Goal: Navigation & Orientation: Find specific page/section

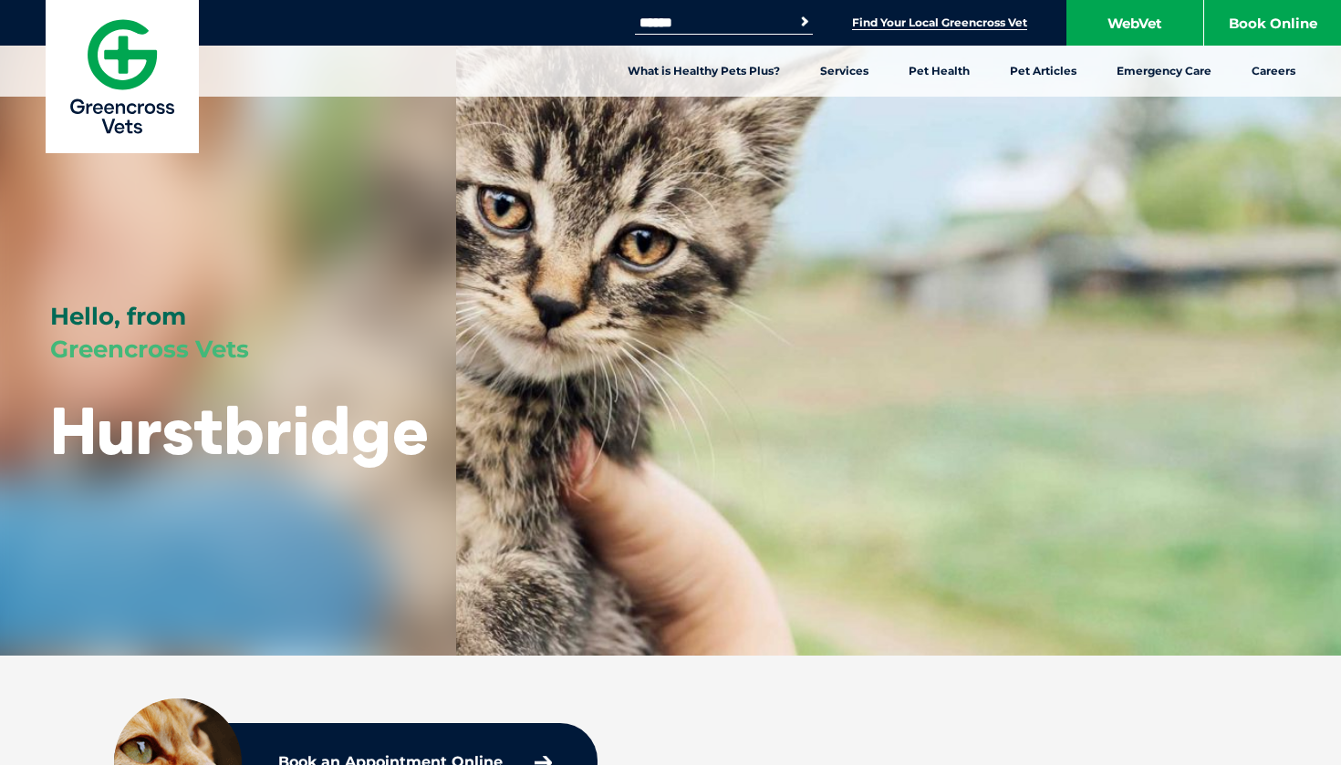
click at [975, 21] on link "Find Your Local Greencross Vet" at bounding box center [939, 23] width 175 height 15
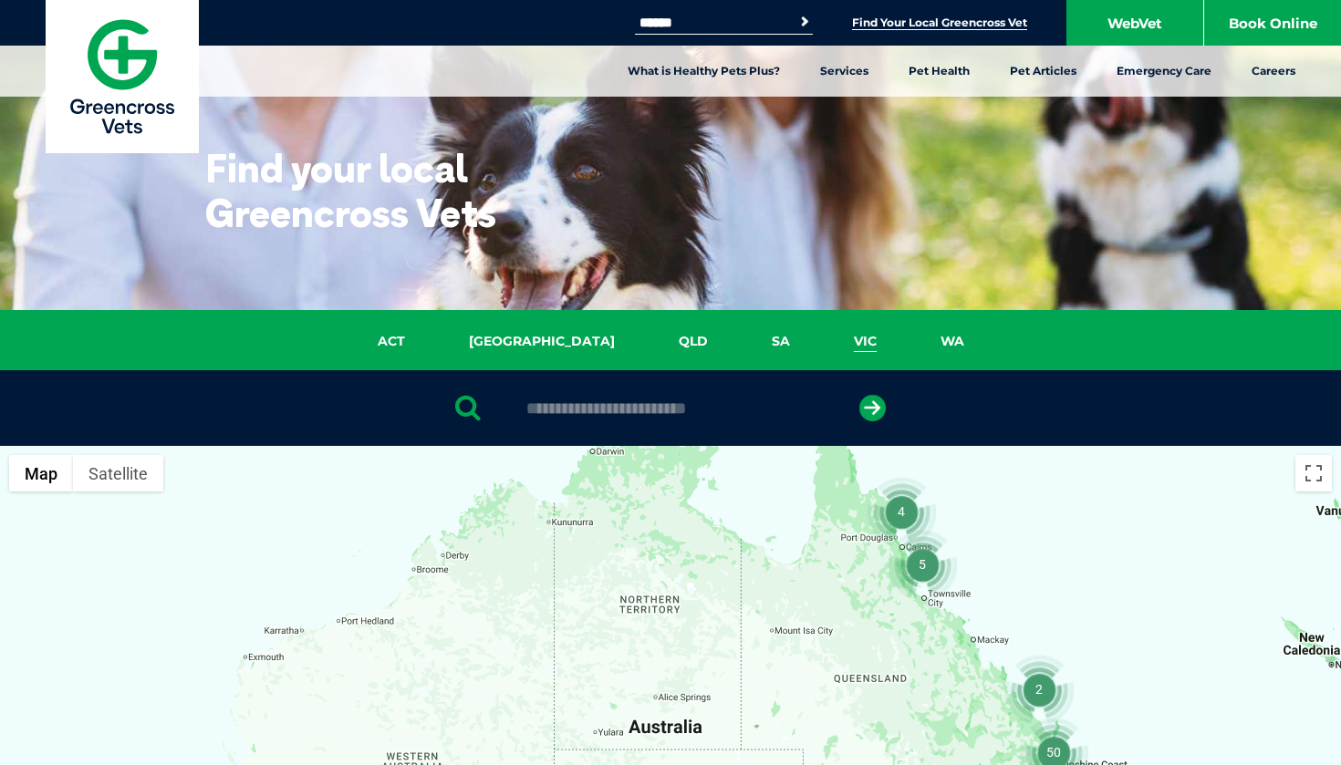
click at [822, 332] on link "VIC" at bounding box center [865, 341] width 87 height 21
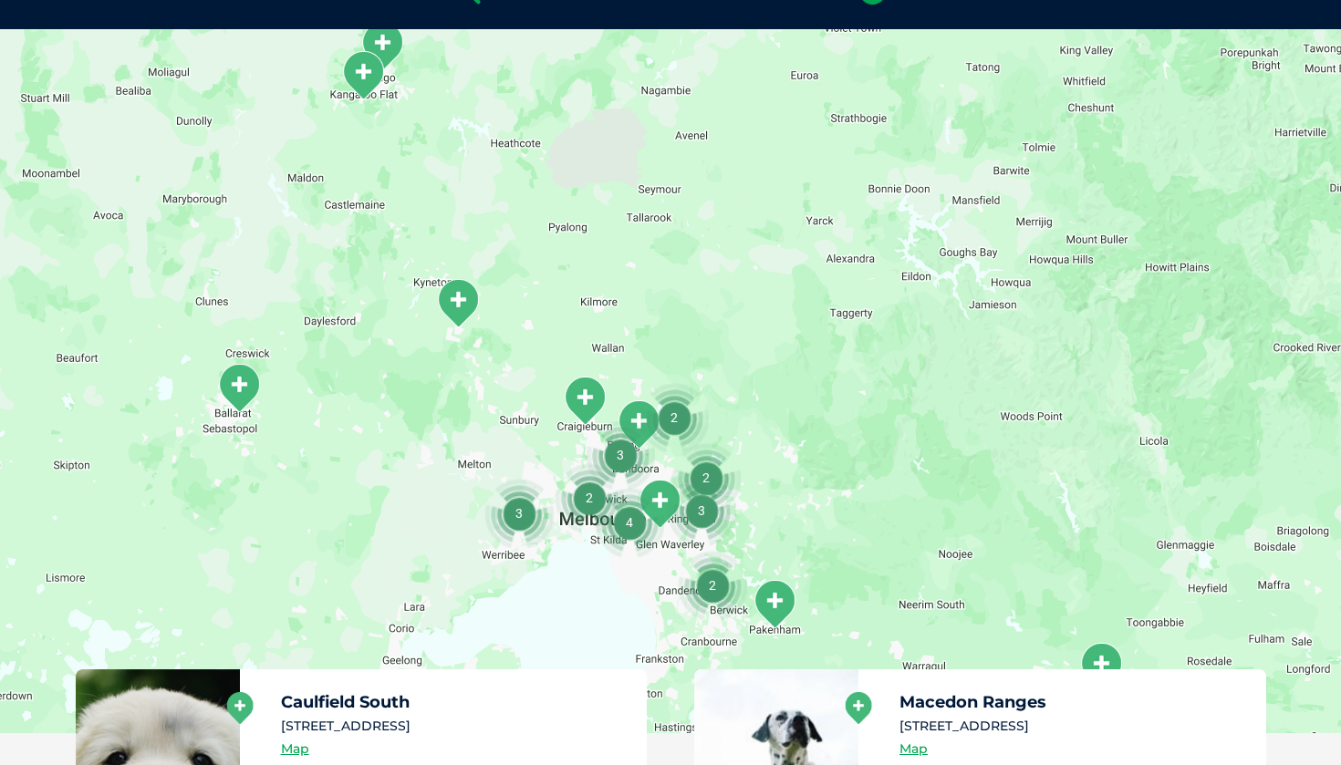
scroll to position [419, 0]
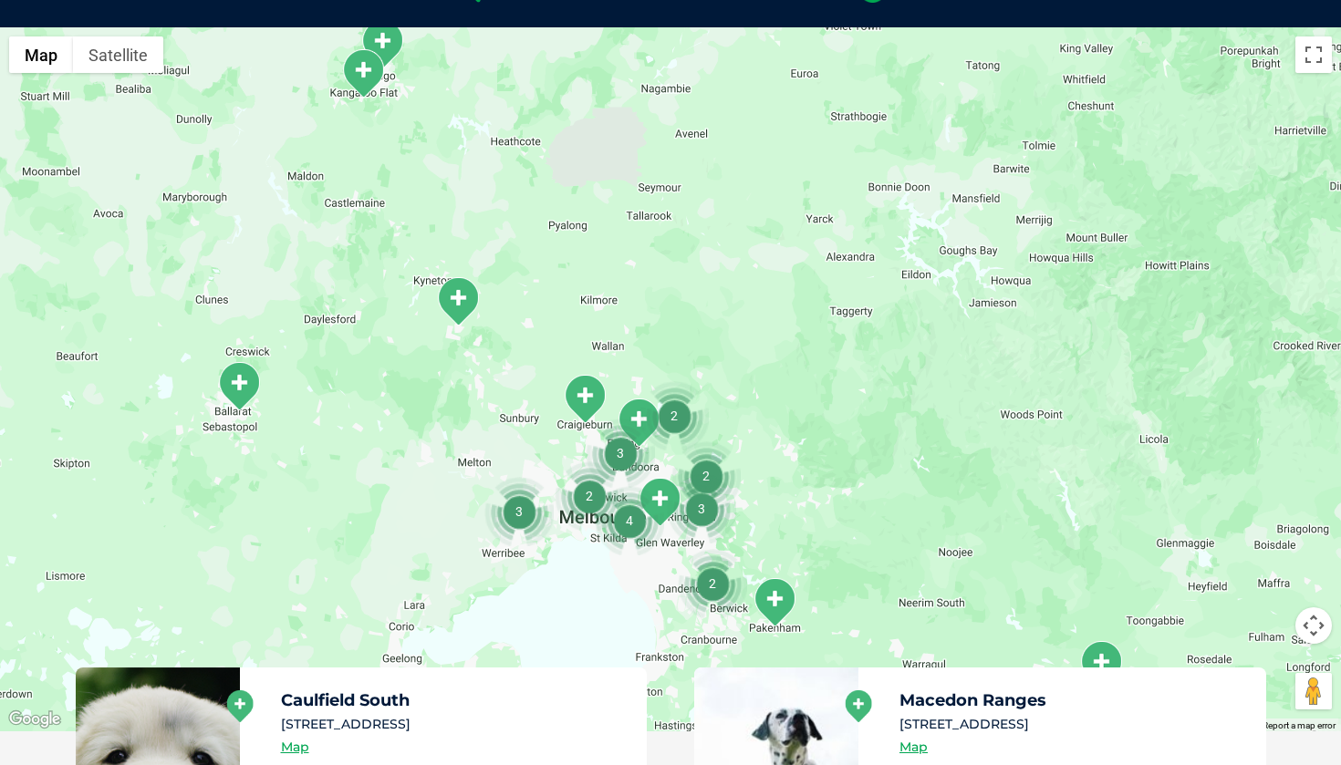
click at [706, 459] on img "2" at bounding box center [705, 475] width 69 height 69
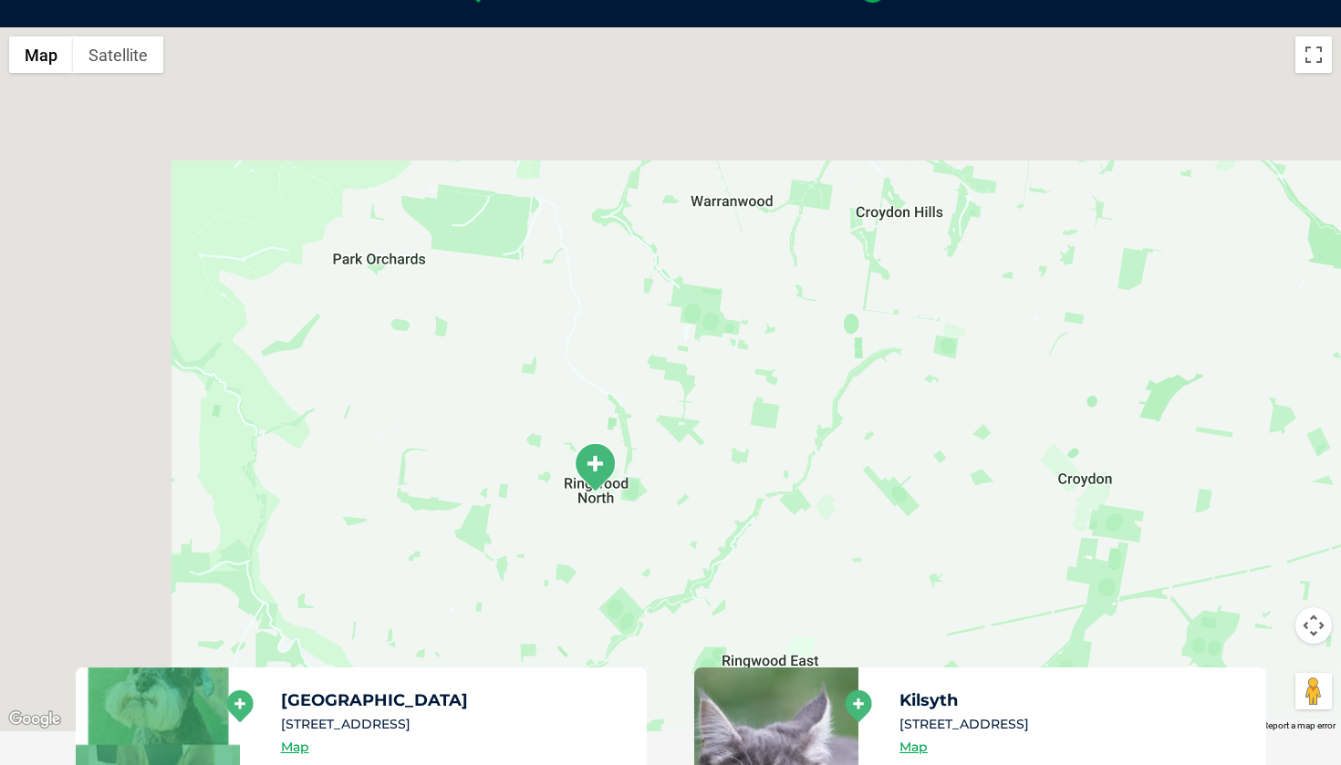
drag, startPoint x: 488, startPoint y: 337, endPoint x: 877, endPoint y: 549, distance: 443.7
click at [877, 547] on div "To navigate, press the arrow keys." at bounding box center [670, 379] width 1341 height 704
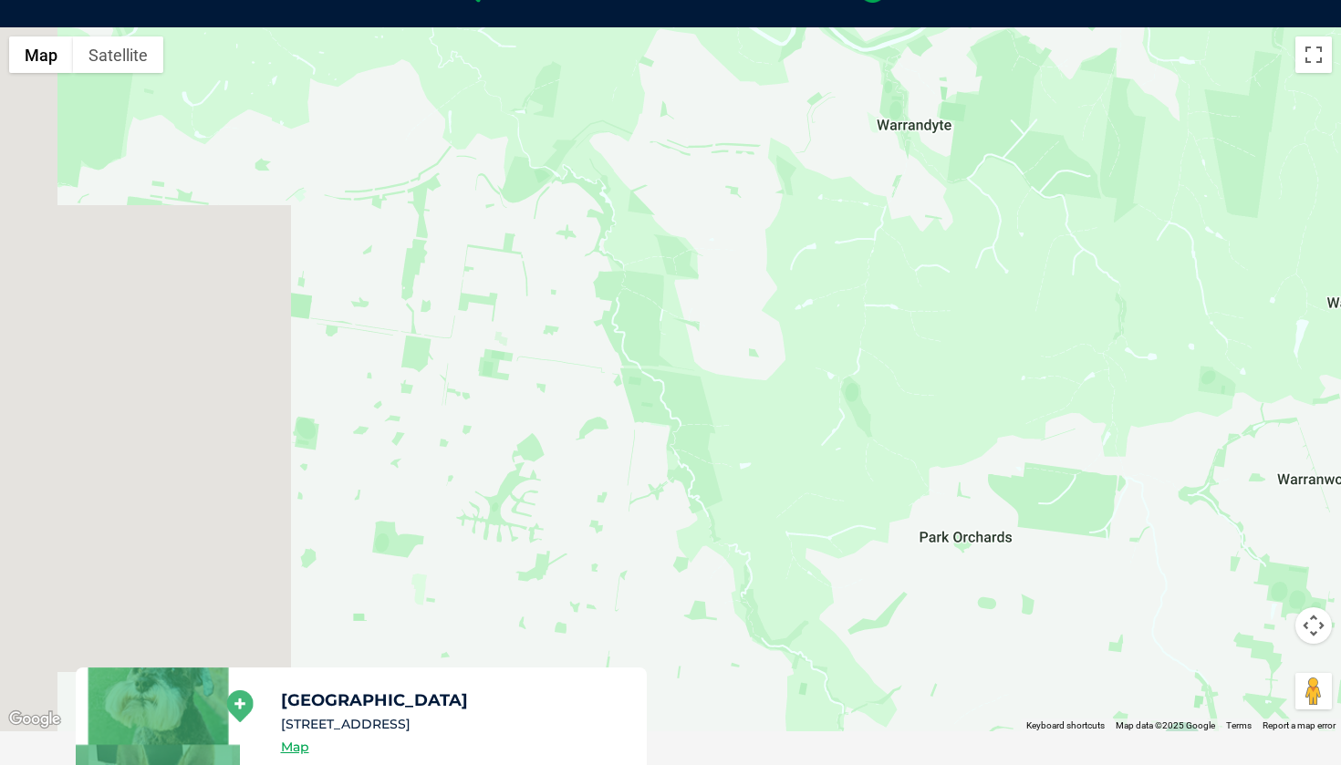
drag, startPoint x: 647, startPoint y: 303, endPoint x: 1121, endPoint y: 446, distance: 495.4
click at [1133, 446] on div "To navigate, press the arrow keys." at bounding box center [670, 379] width 1341 height 704
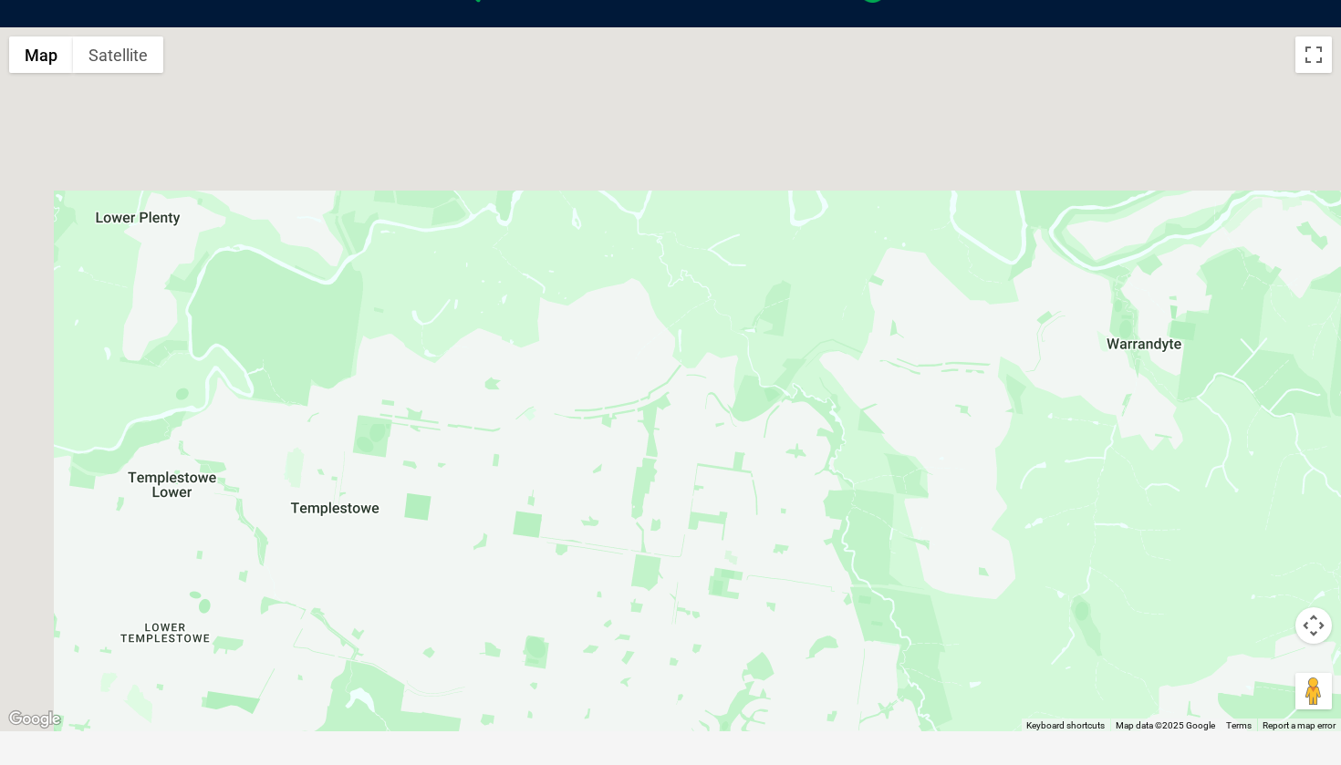
drag, startPoint x: 550, startPoint y: 420, endPoint x: 930, endPoint y: 732, distance: 491.9
click at [930, 732] on section "ACT [GEOGRAPHIC_DATA] [GEOGRAPHIC_DATA] SA [GEOGRAPHIC_DATA] [GEOGRAPHIC_DATA] …" at bounding box center [670, 347] width 1341 height 913
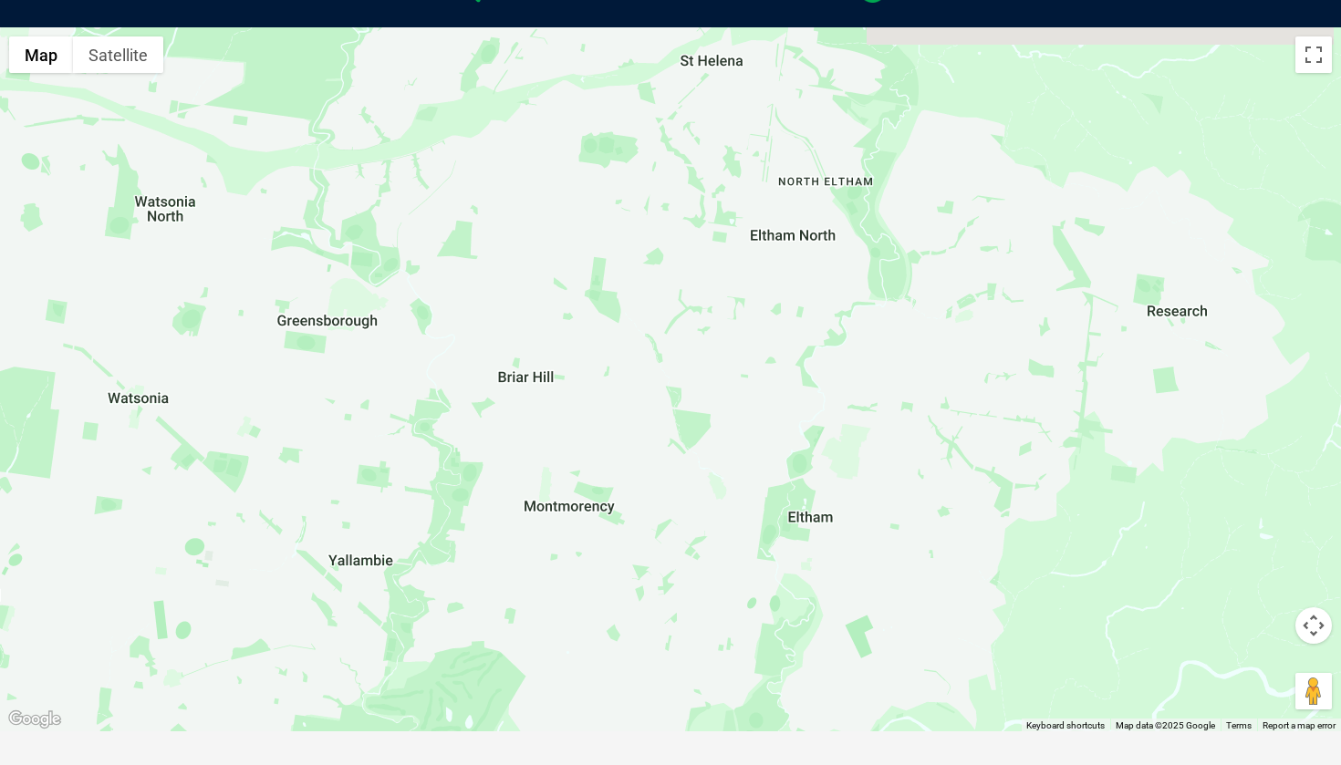
drag, startPoint x: 559, startPoint y: 277, endPoint x: 618, endPoint y: 653, distance: 380.3
click at [618, 653] on div "To navigate, press the arrow keys." at bounding box center [670, 379] width 1341 height 704
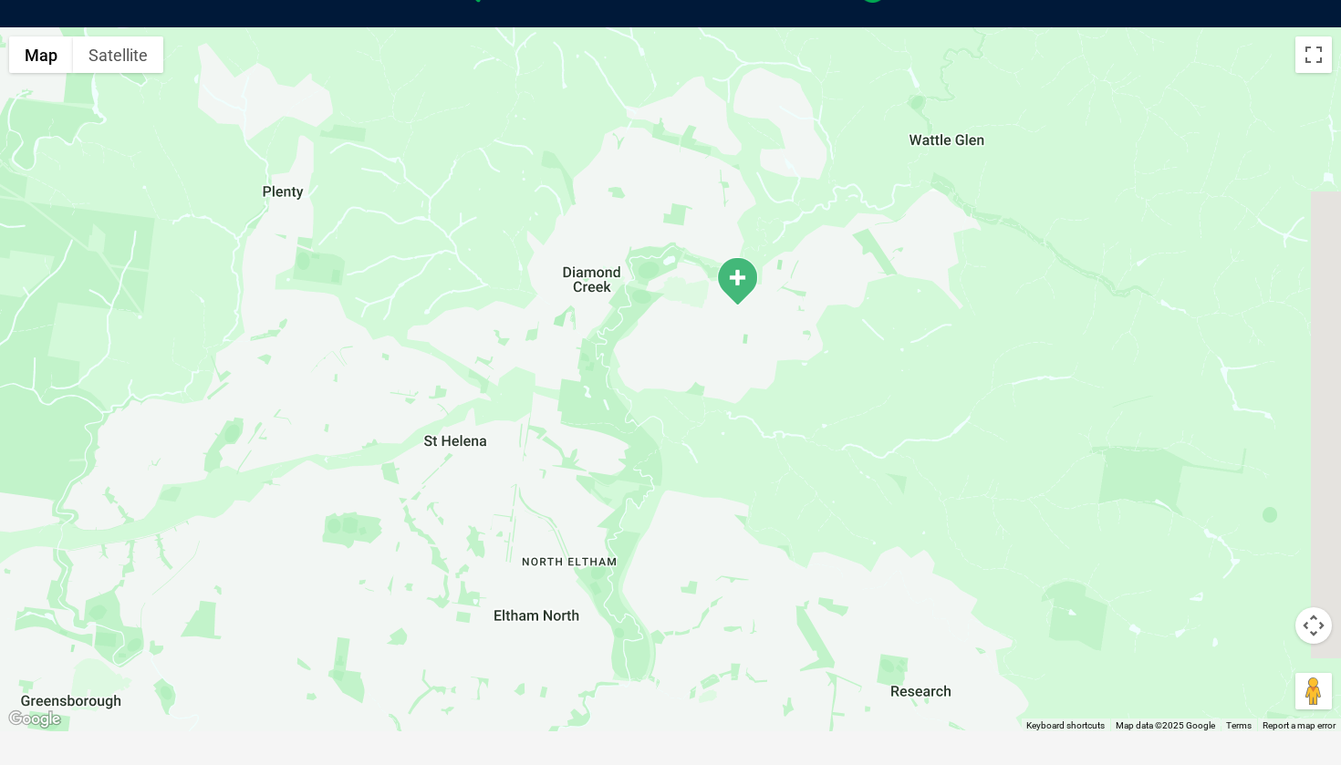
drag, startPoint x: 740, startPoint y: 382, endPoint x: 489, endPoint y: 764, distance: 457.1
click at [489, 764] on section "ACT [GEOGRAPHIC_DATA] [GEOGRAPHIC_DATA] SA [GEOGRAPHIC_DATA] [GEOGRAPHIC_DATA] …" at bounding box center [670, 347] width 1341 height 913
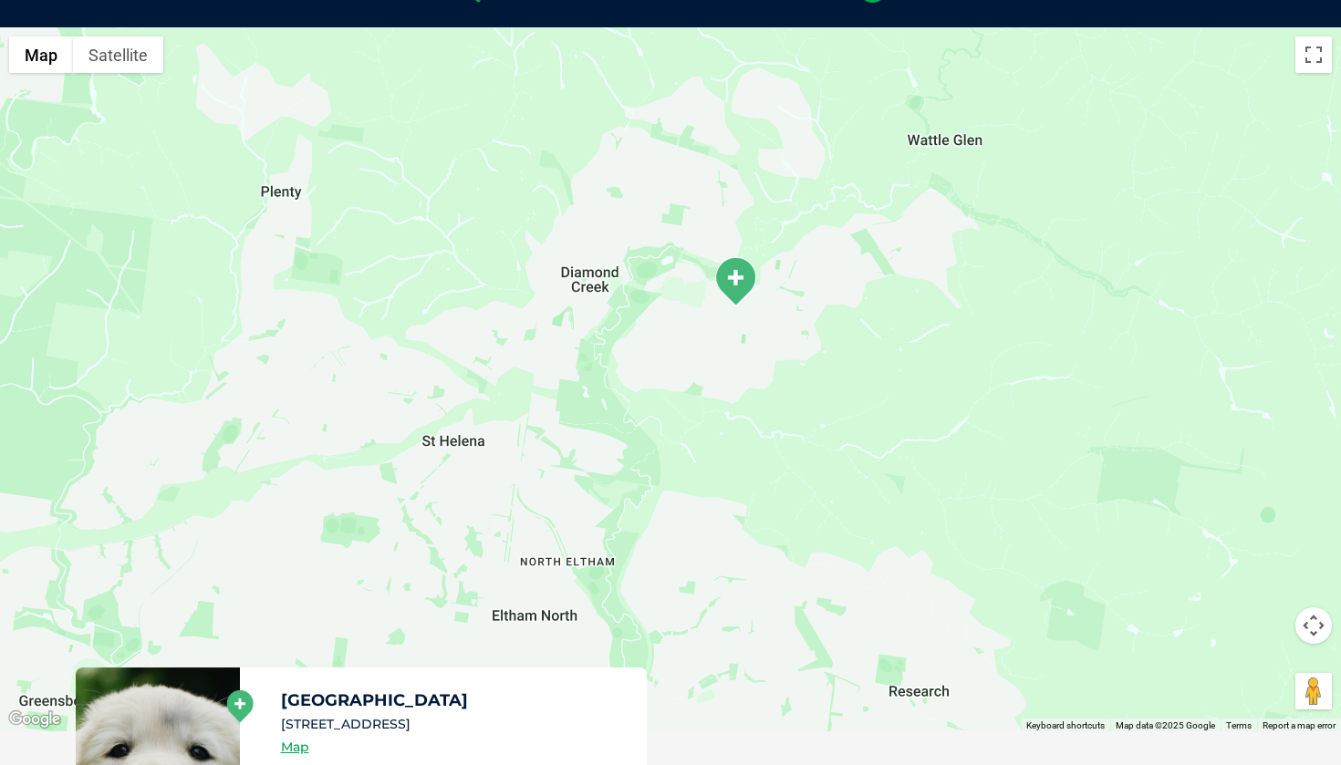
click at [737, 281] on img "Diamond Creek" at bounding box center [735, 281] width 46 height 50
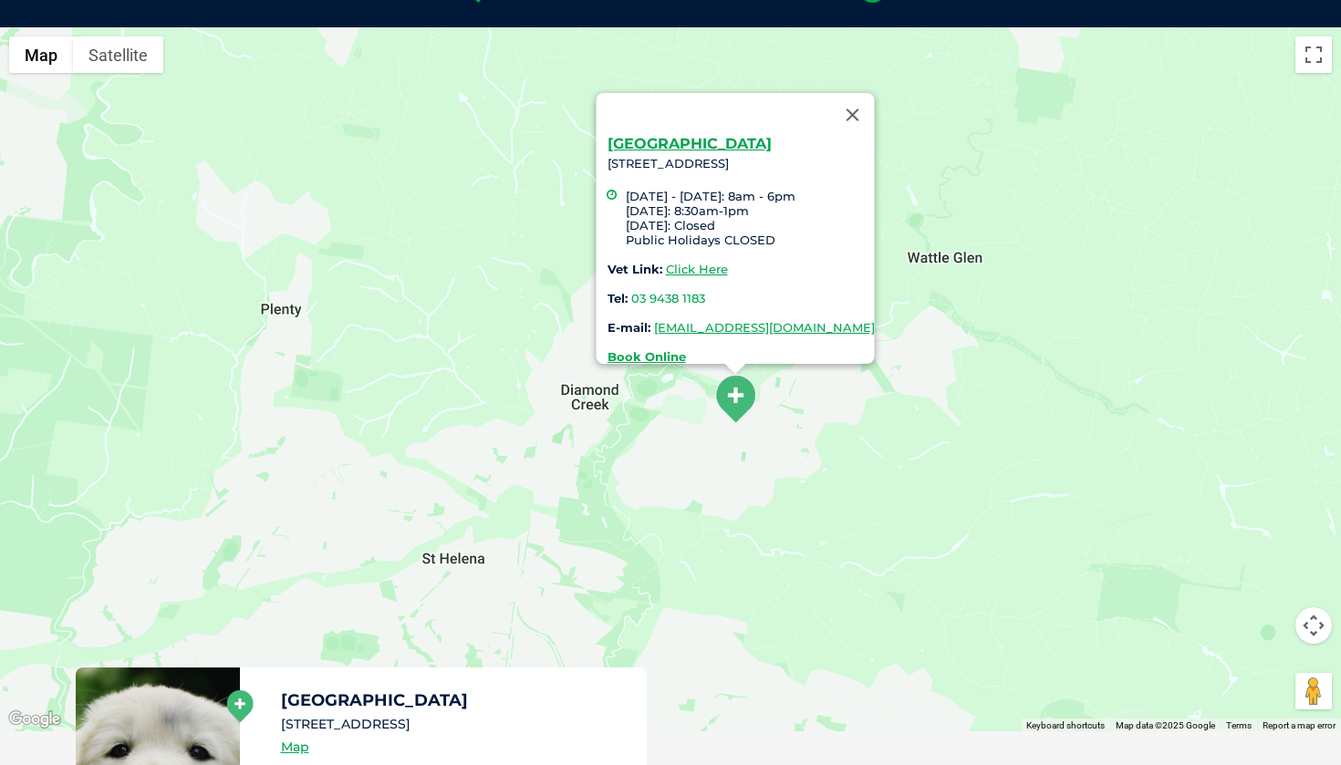
click at [980, 159] on div "[GEOGRAPHIC_DATA] [STREET_ADDRESS] [DATE] - [DATE]: 8am - 6pm [DATE]: 8:30am-1p…" at bounding box center [670, 379] width 1341 height 704
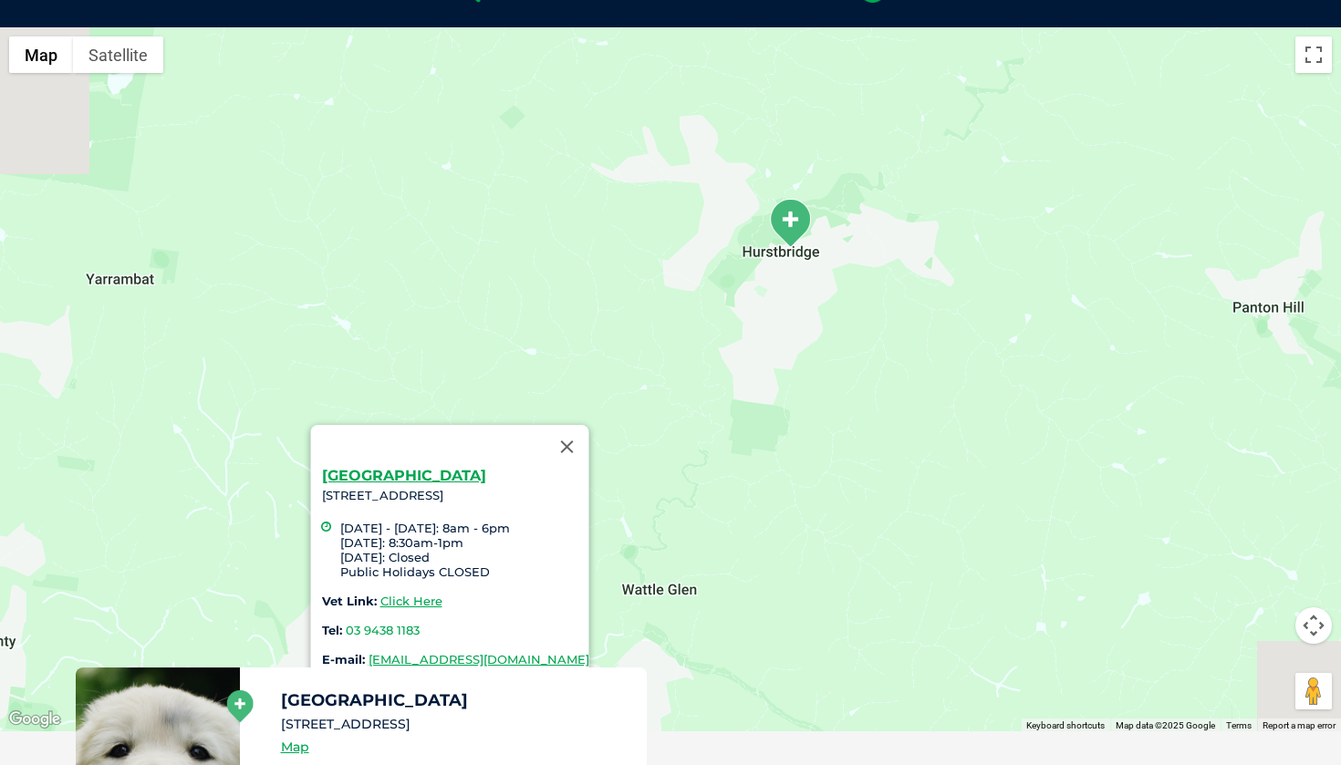
drag, startPoint x: 990, startPoint y: 159, endPoint x: 685, endPoint y: 506, distance: 462.1
click at [694, 503] on div "[GEOGRAPHIC_DATA] [STREET_ADDRESS] [DATE] - [DATE]: 8am - 6pm [DATE]: 8:30am-1p…" at bounding box center [670, 379] width 1341 height 704
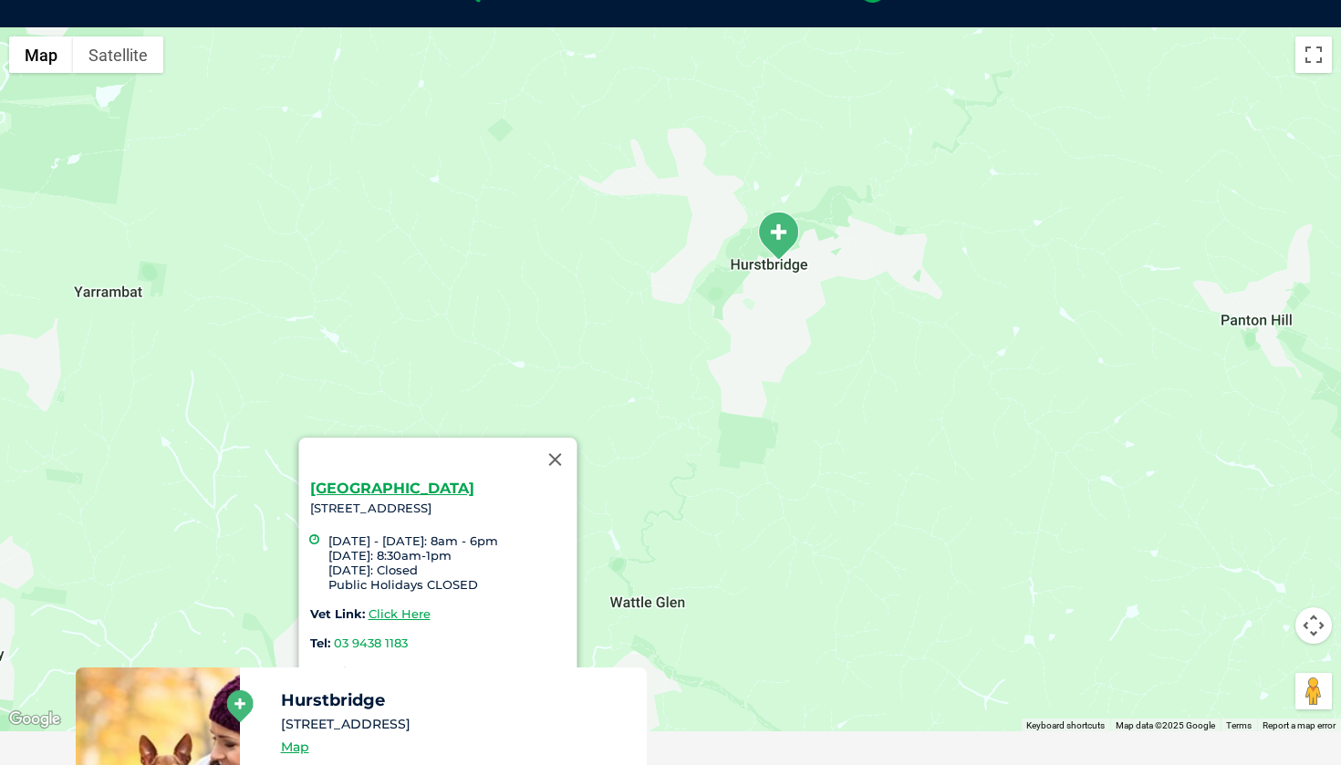
click at [782, 236] on img "Hurstbridge" at bounding box center [778, 236] width 46 height 50
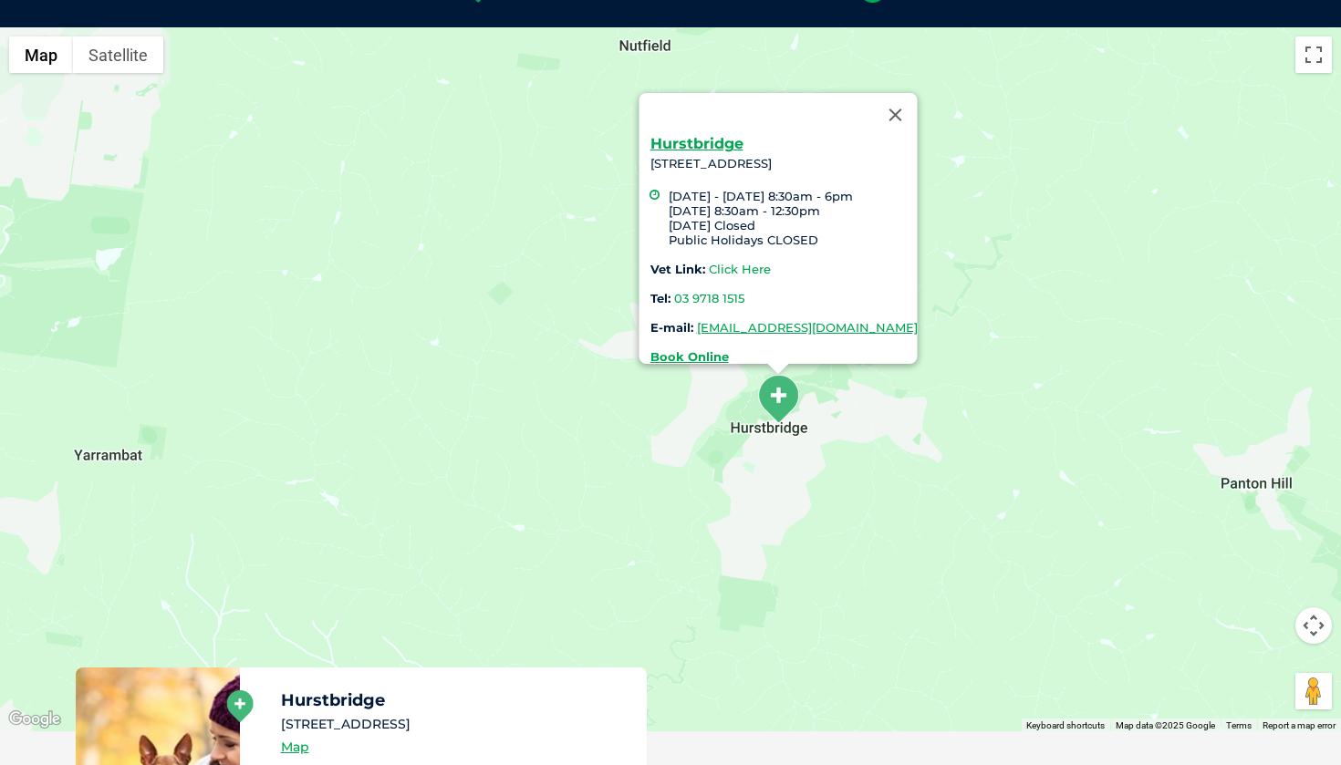
click at [716, 262] on link "Click Here" at bounding box center [740, 269] width 62 height 15
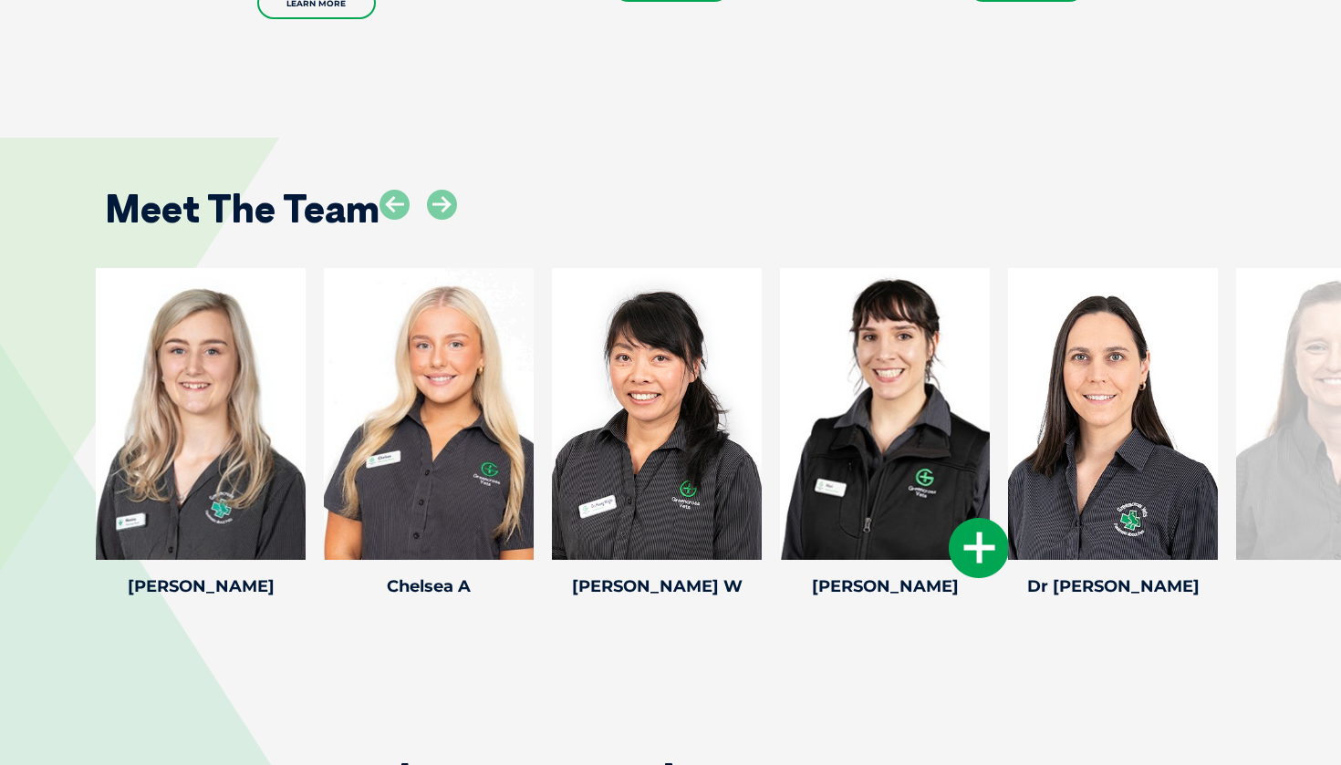
scroll to position [2253, 0]
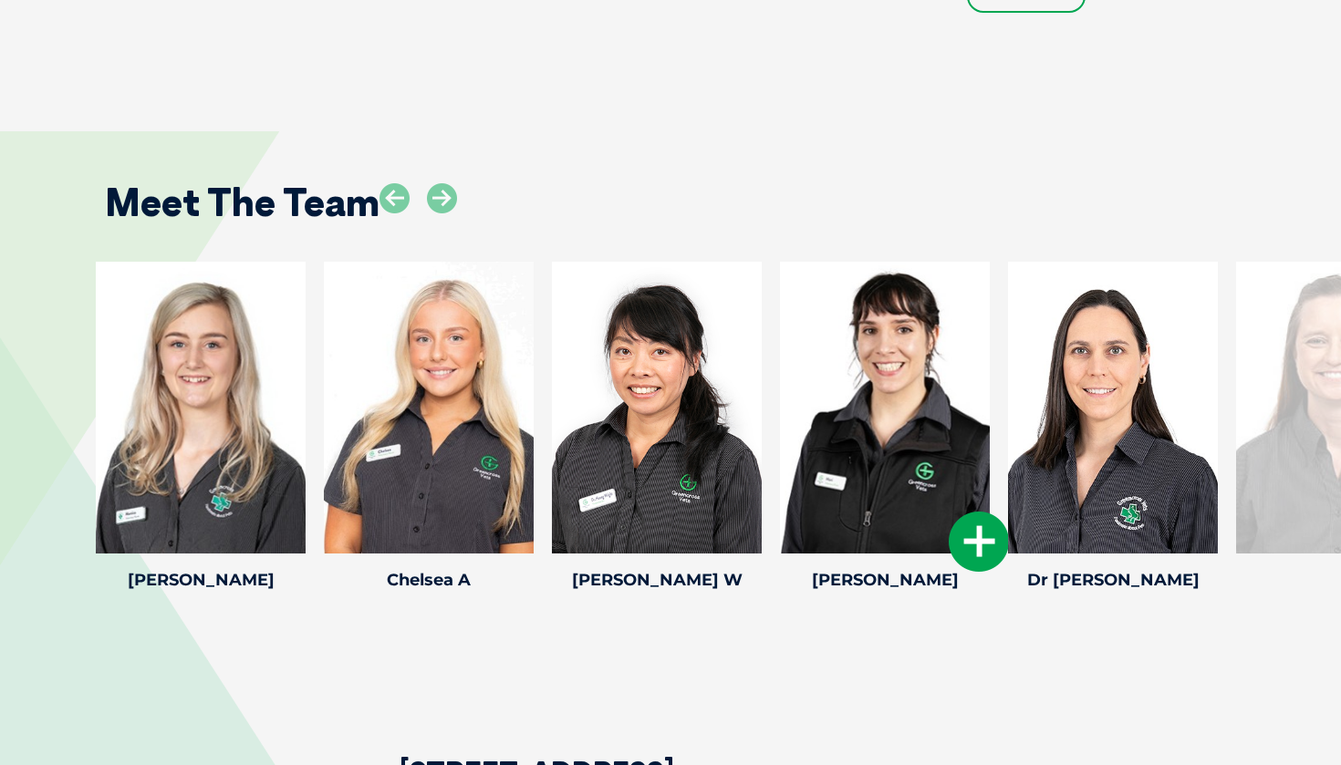
click at [885, 526] on div at bounding box center [885, 408] width 210 height 292
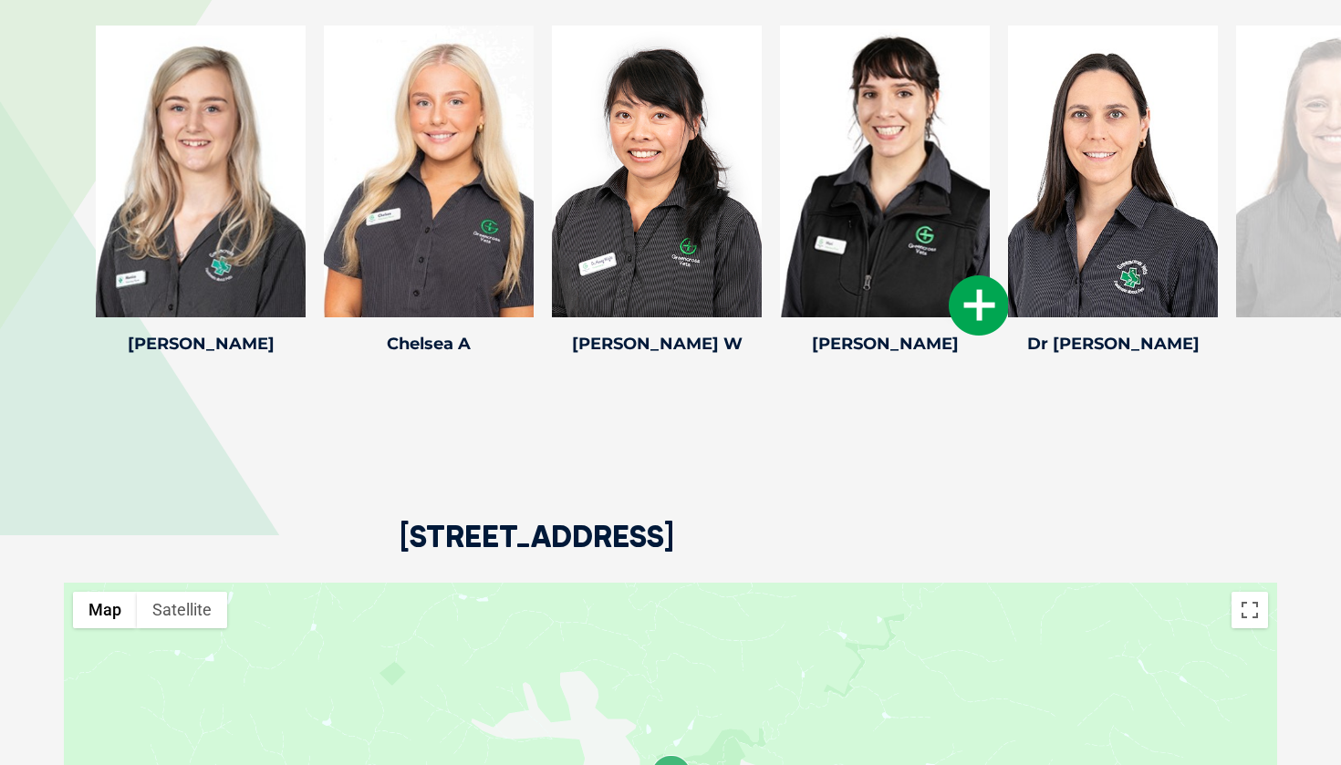
scroll to position [2489, 0]
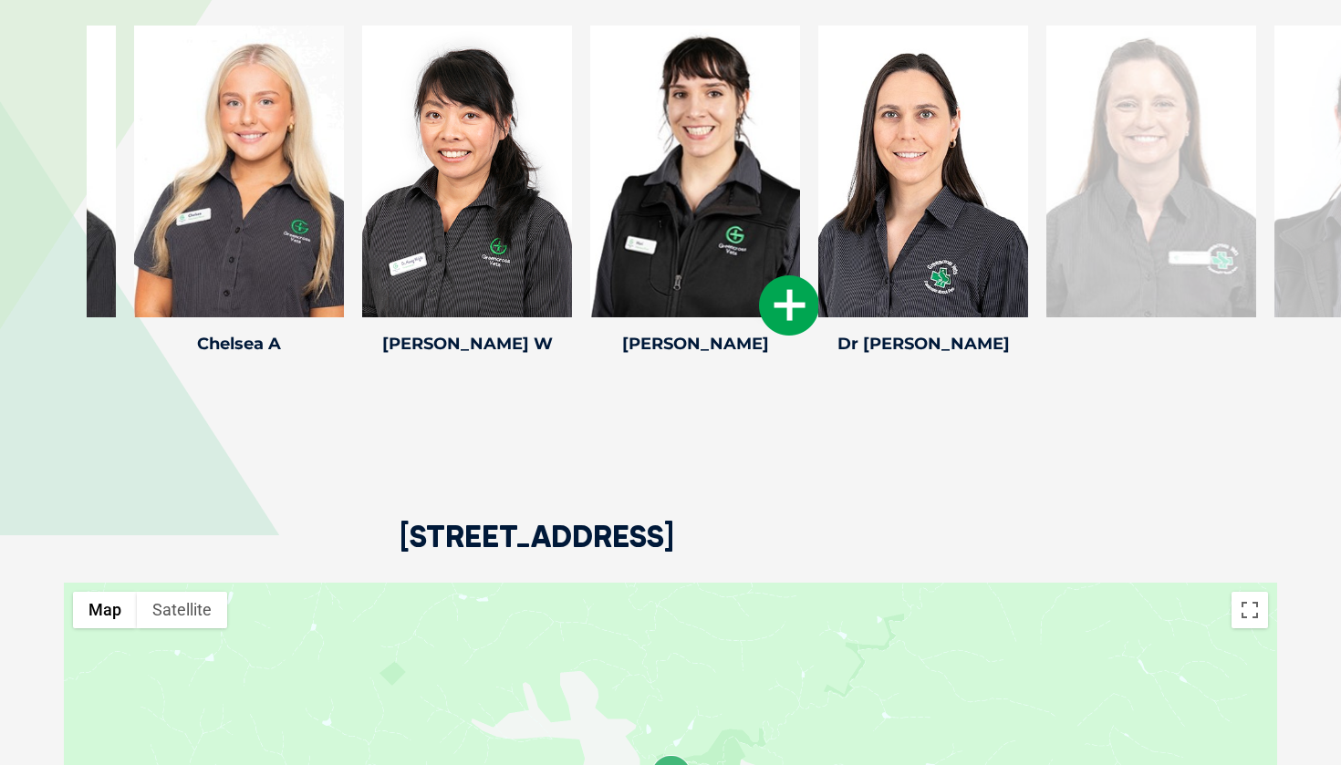
drag, startPoint x: 809, startPoint y: 198, endPoint x: 592, endPoint y: 216, distance: 217.8
click at [598, 213] on div at bounding box center [695, 172] width 210 height 292
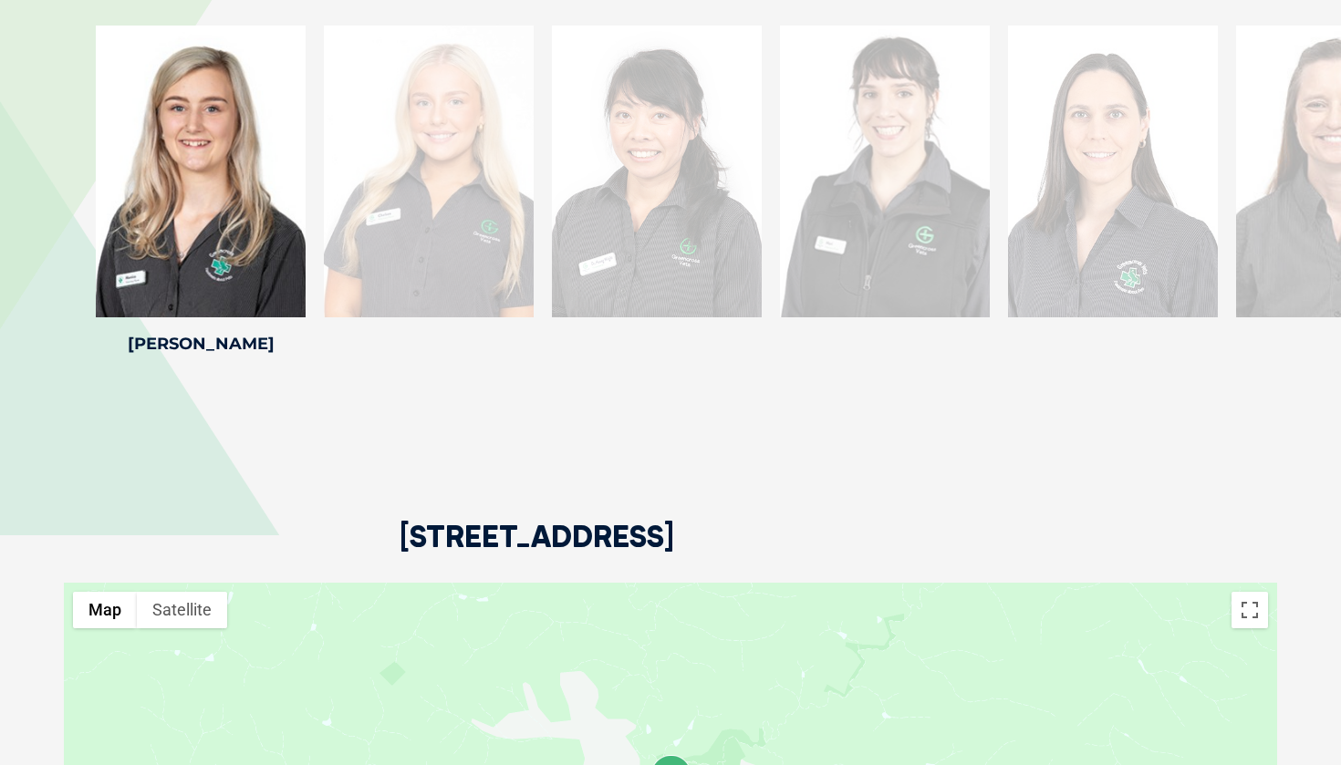
drag, startPoint x: 892, startPoint y: 176, endPoint x: 161, endPoint y: 278, distance: 738.6
click at [780, 275] on div at bounding box center [885, 172] width 210 height 292
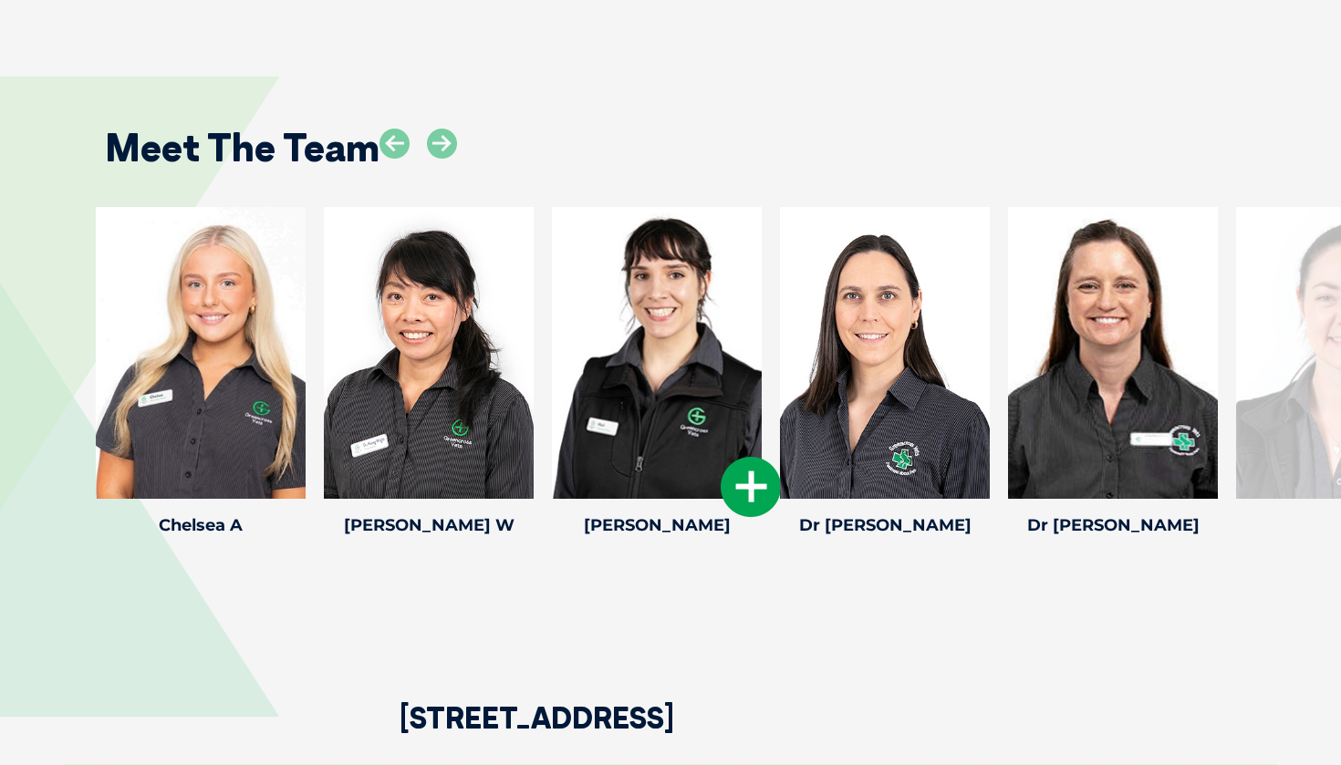
scroll to position [2305, 0]
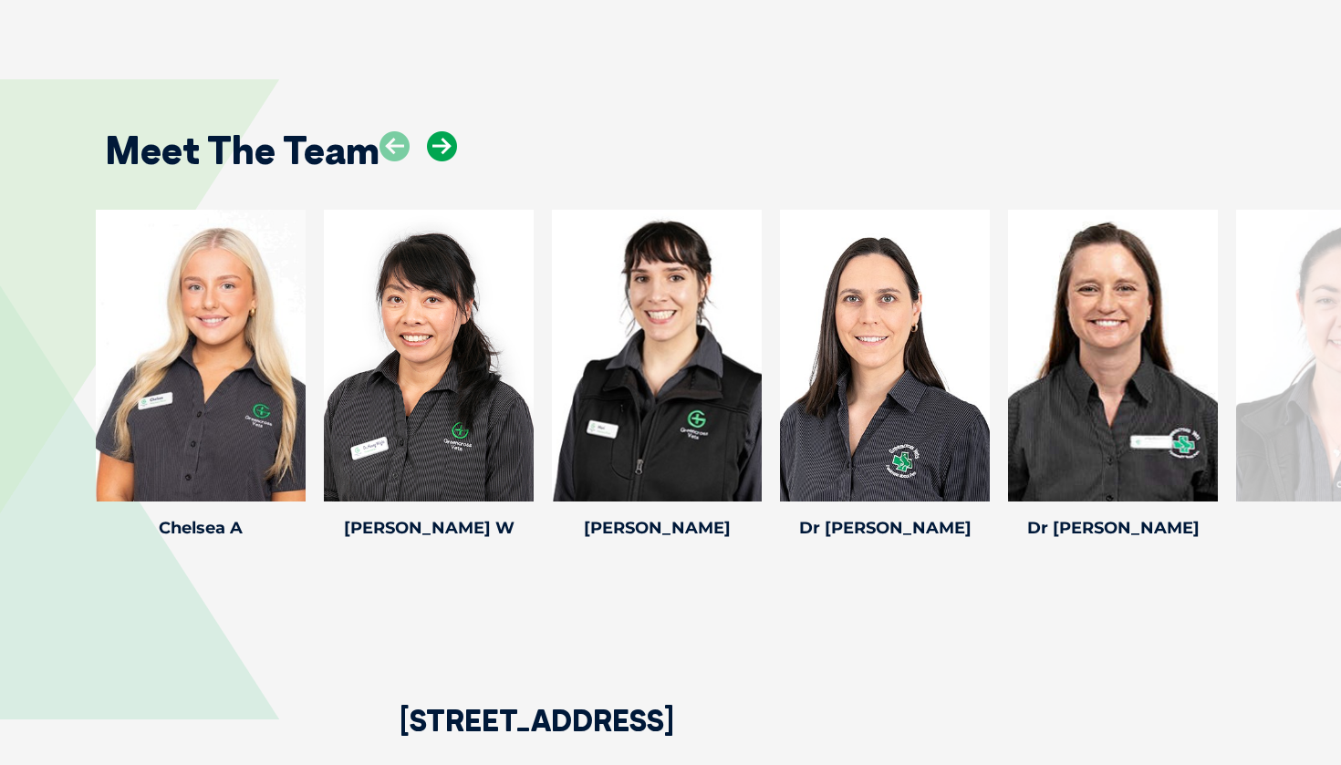
click at [452, 137] on icon at bounding box center [442, 146] width 30 height 30
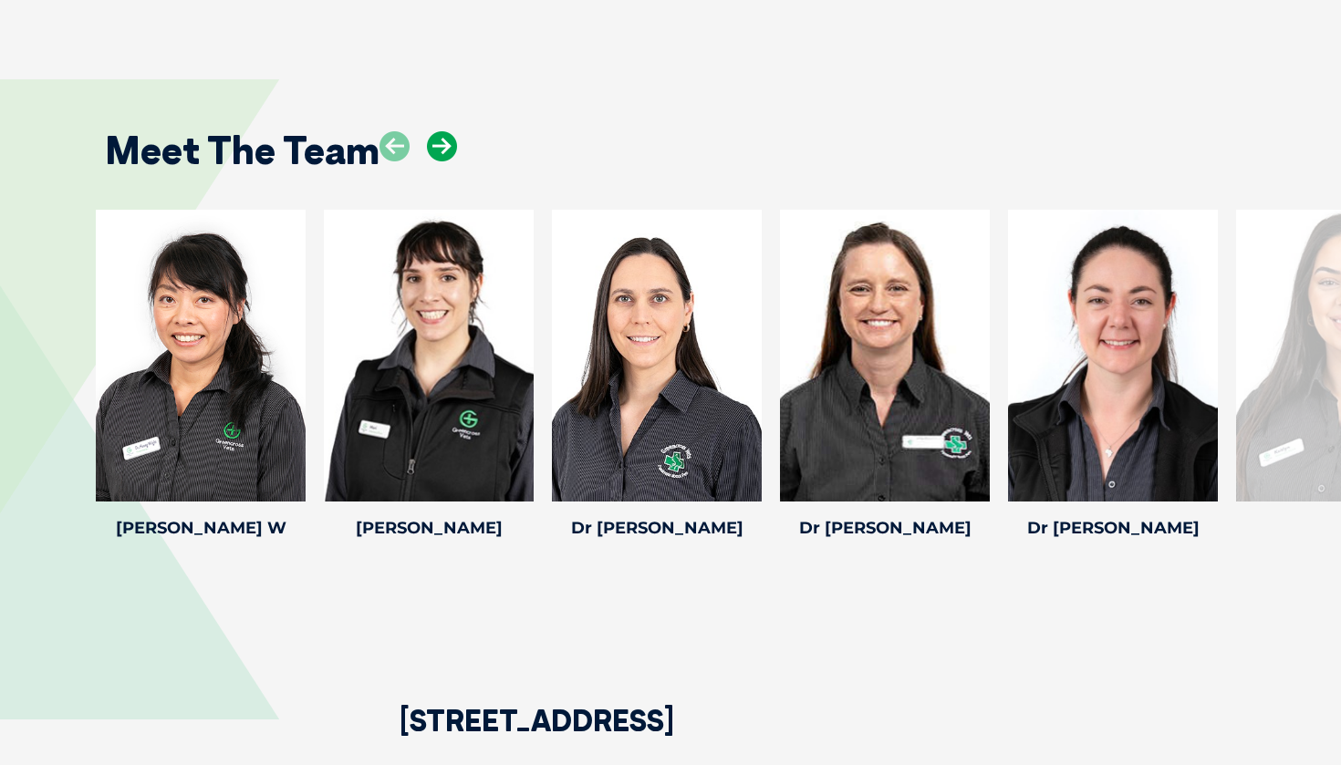
click at [447, 139] on icon at bounding box center [442, 146] width 30 height 30
click at [849, 520] on h4 "Dr Maureen A" at bounding box center [885, 528] width 210 height 16
click at [970, 483] on icon at bounding box center [979, 490] width 60 height 60
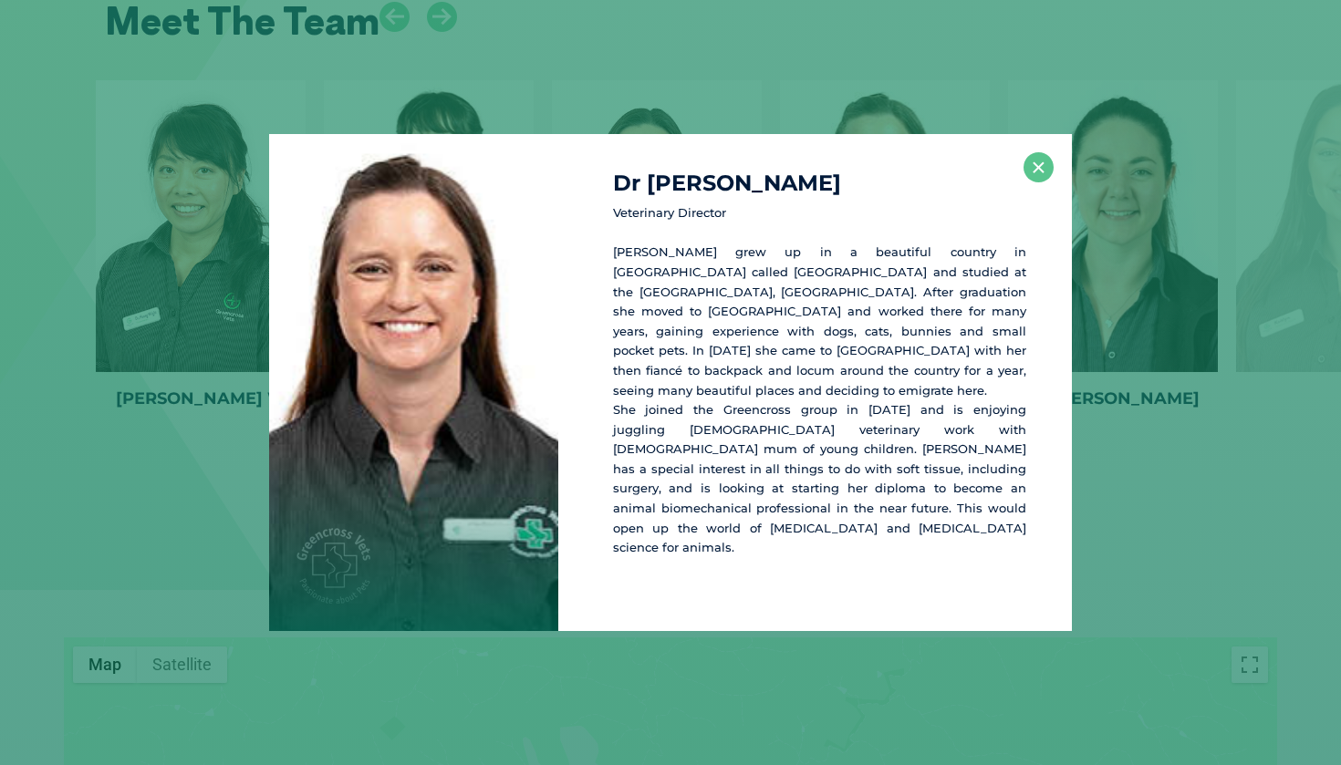
scroll to position [2376, 0]
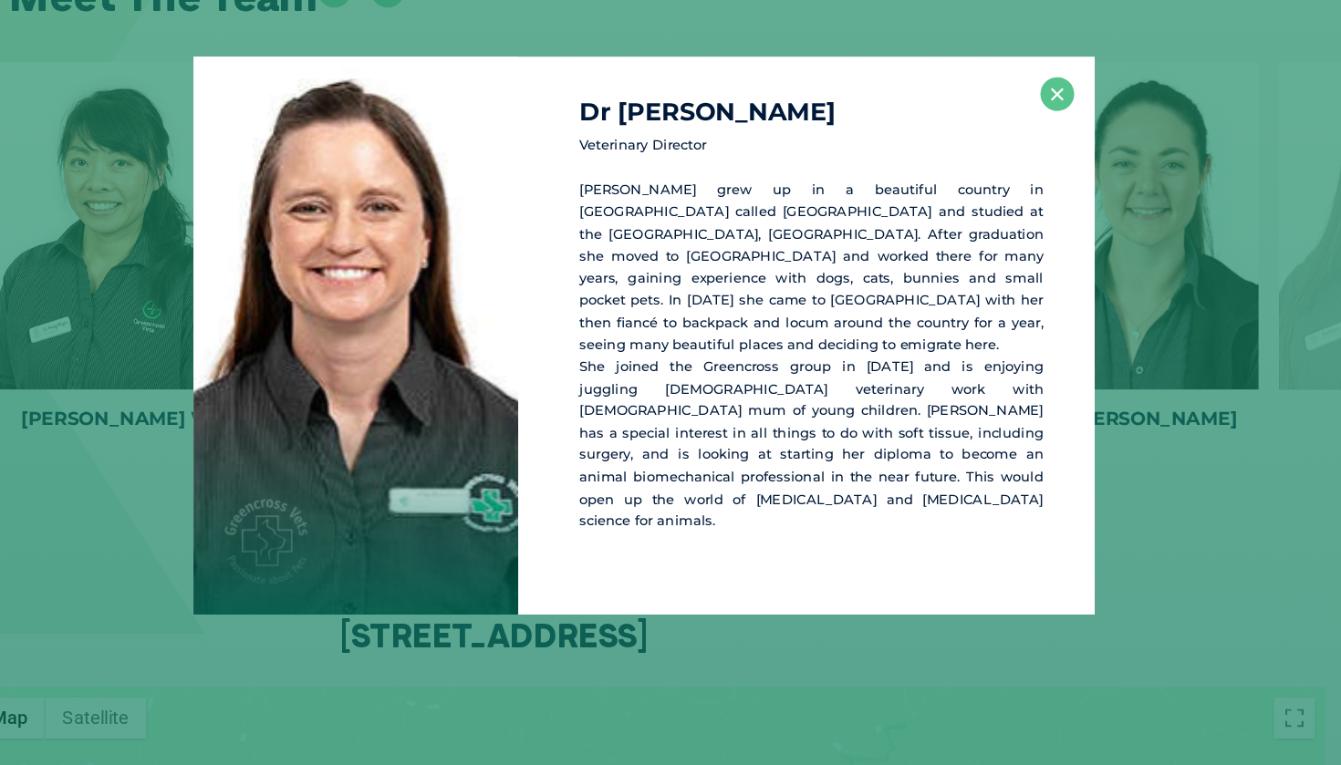
click at [939, 134] on div "Dr Maureen A Veterinary Director Maureen Anderson grew up in a beautiful countr…" at bounding box center [815, 382] width 514 height 496
click at [1023, 152] on button "×" at bounding box center [1038, 167] width 30 height 30
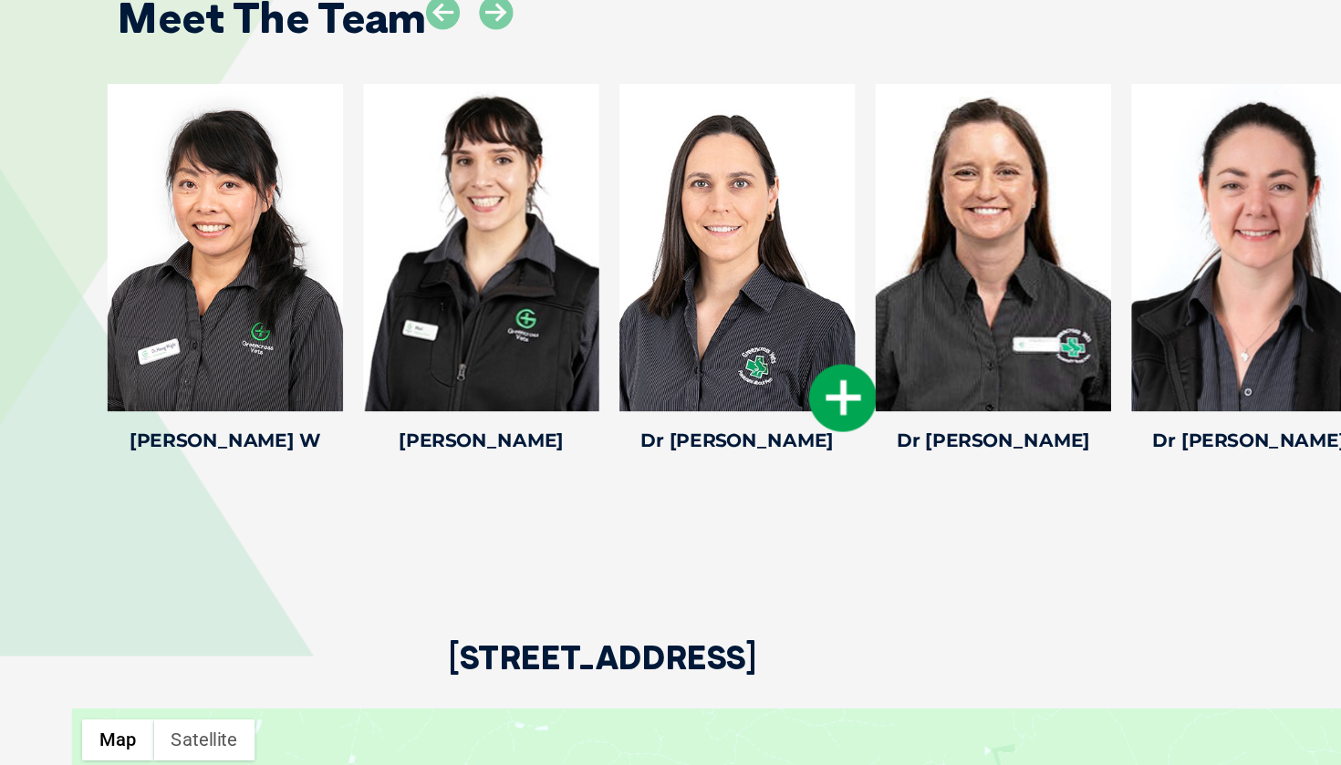
scroll to position [2419, 0]
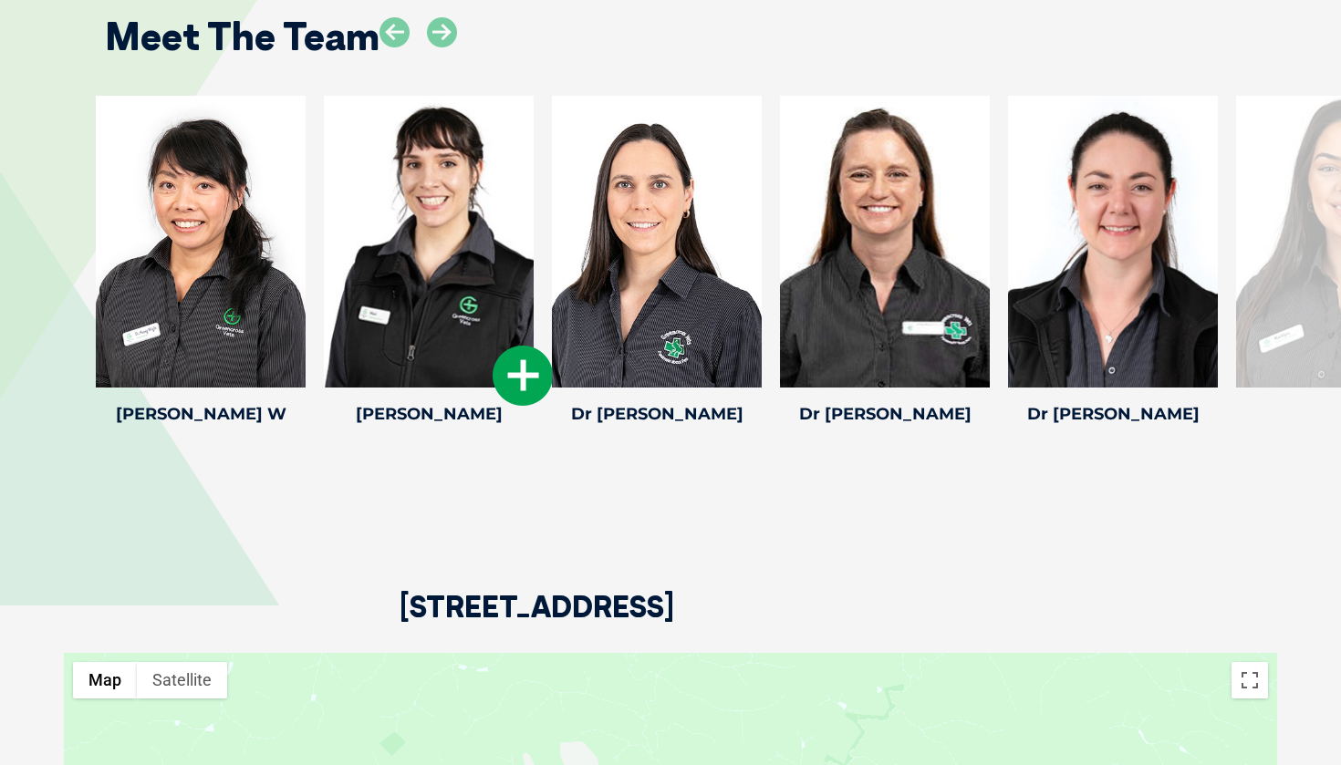
click at [500, 261] on div at bounding box center [429, 242] width 210 height 292
click at [527, 370] on icon at bounding box center [523, 376] width 60 height 60
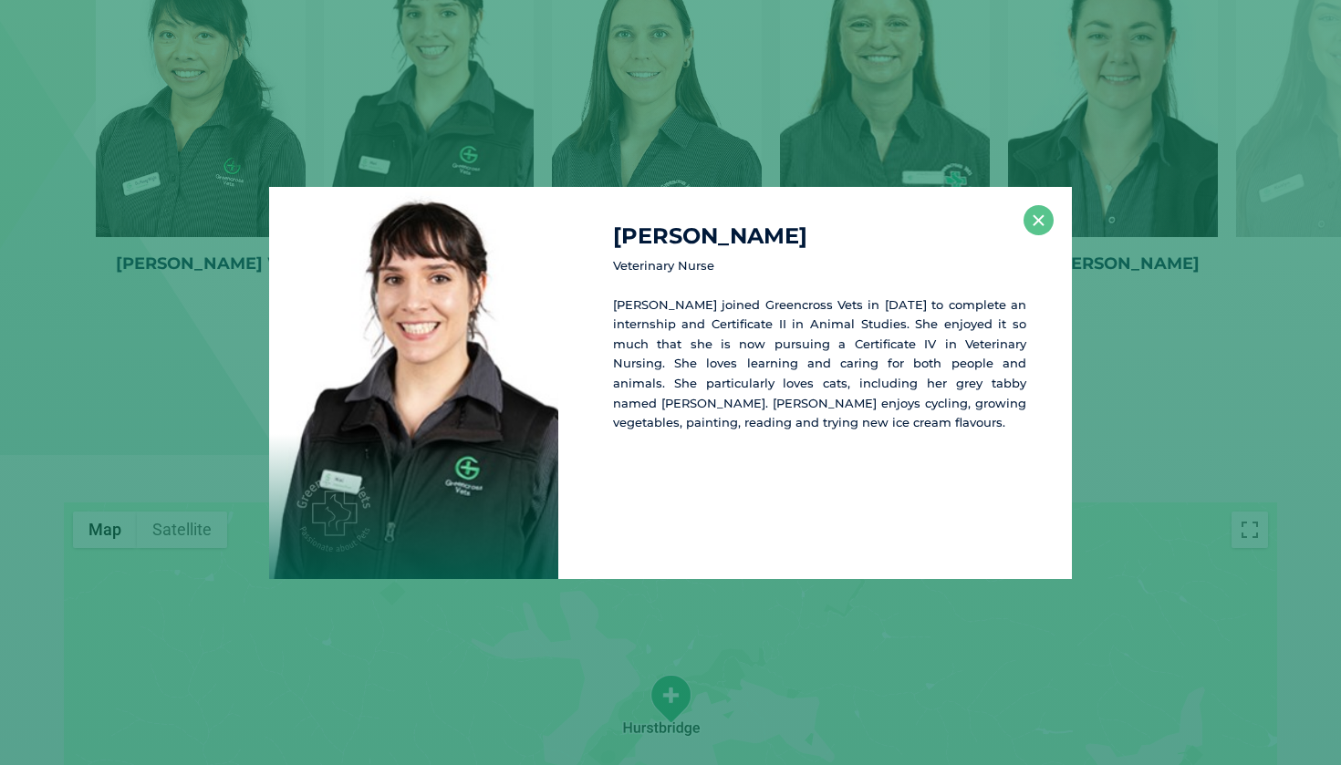
scroll to position [2571, 0]
click at [1043, 214] on button "×" at bounding box center [1038, 220] width 30 height 30
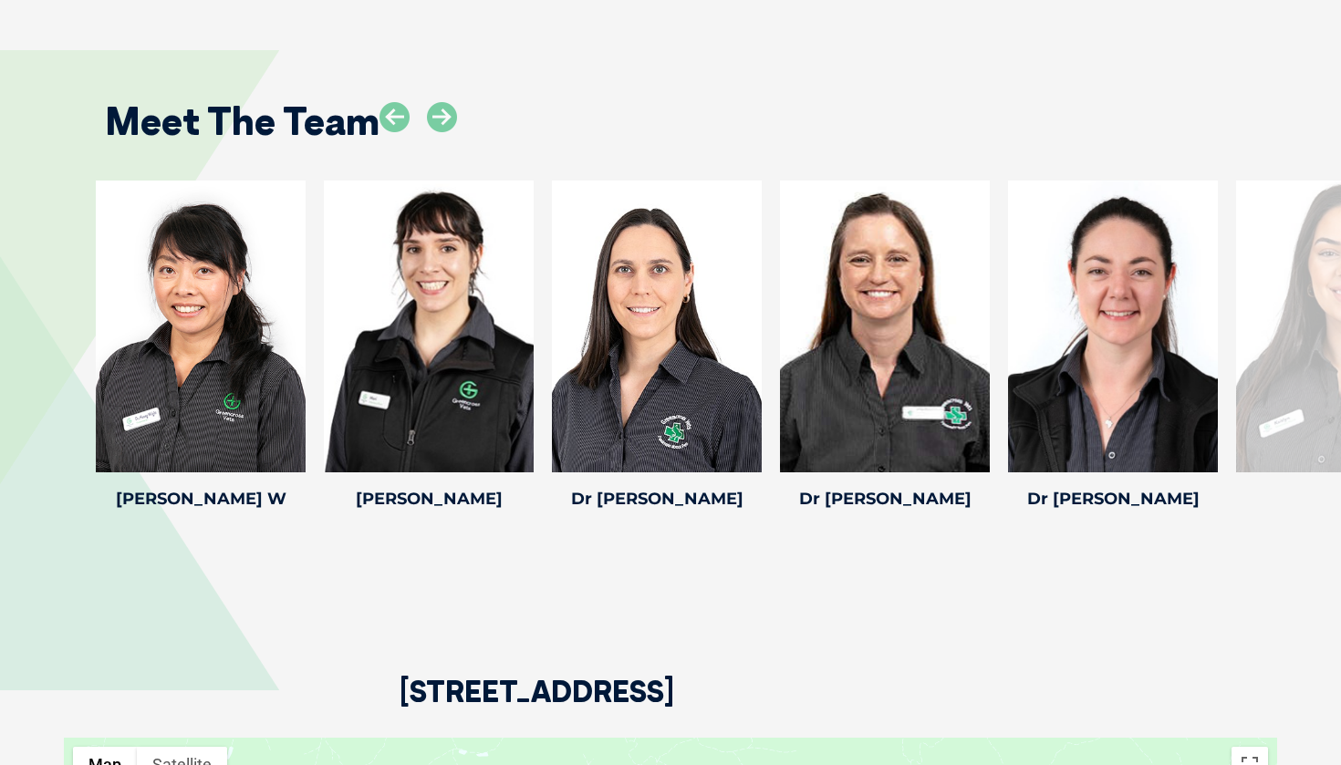
scroll to position [2323, 0]
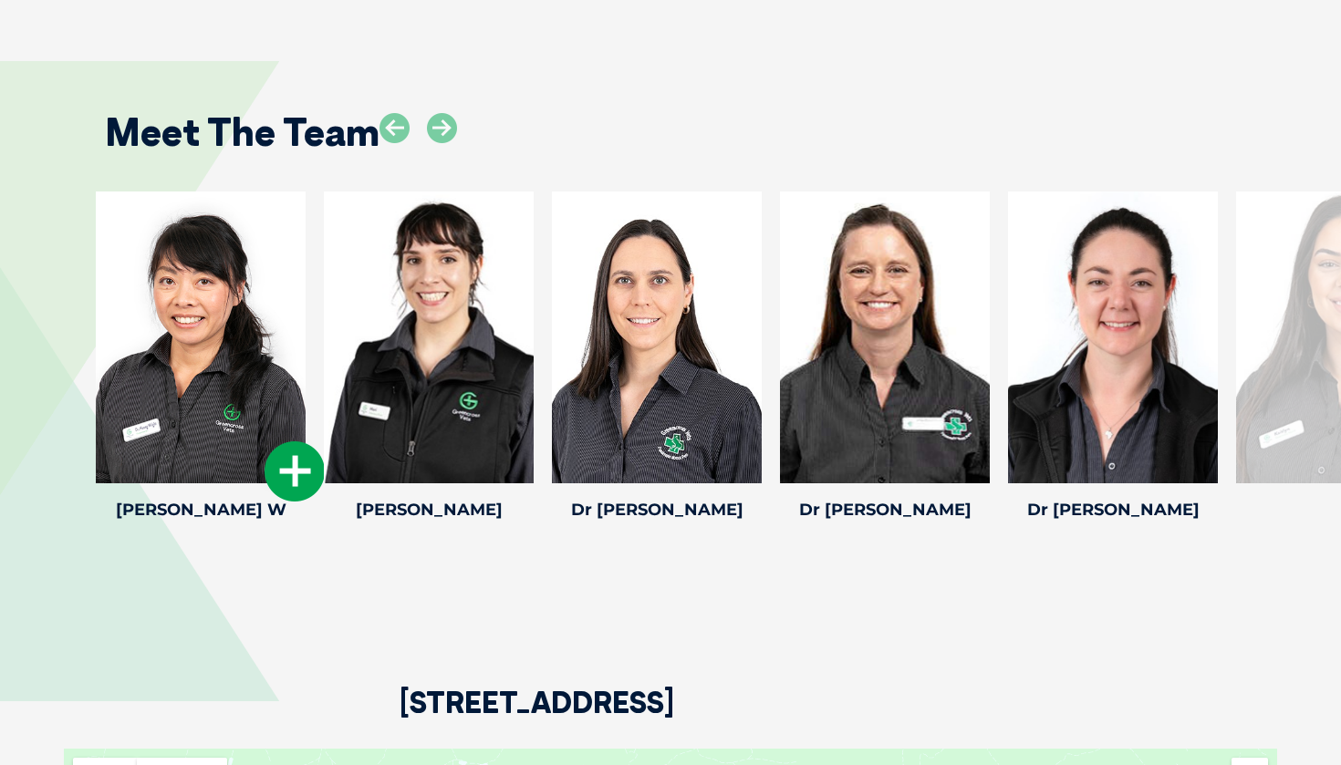
click at [252, 306] on div at bounding box center [201, 338] width 210 height 292
click at [287, 466] on icon at bounding box center [295, 471] width 60 height 60
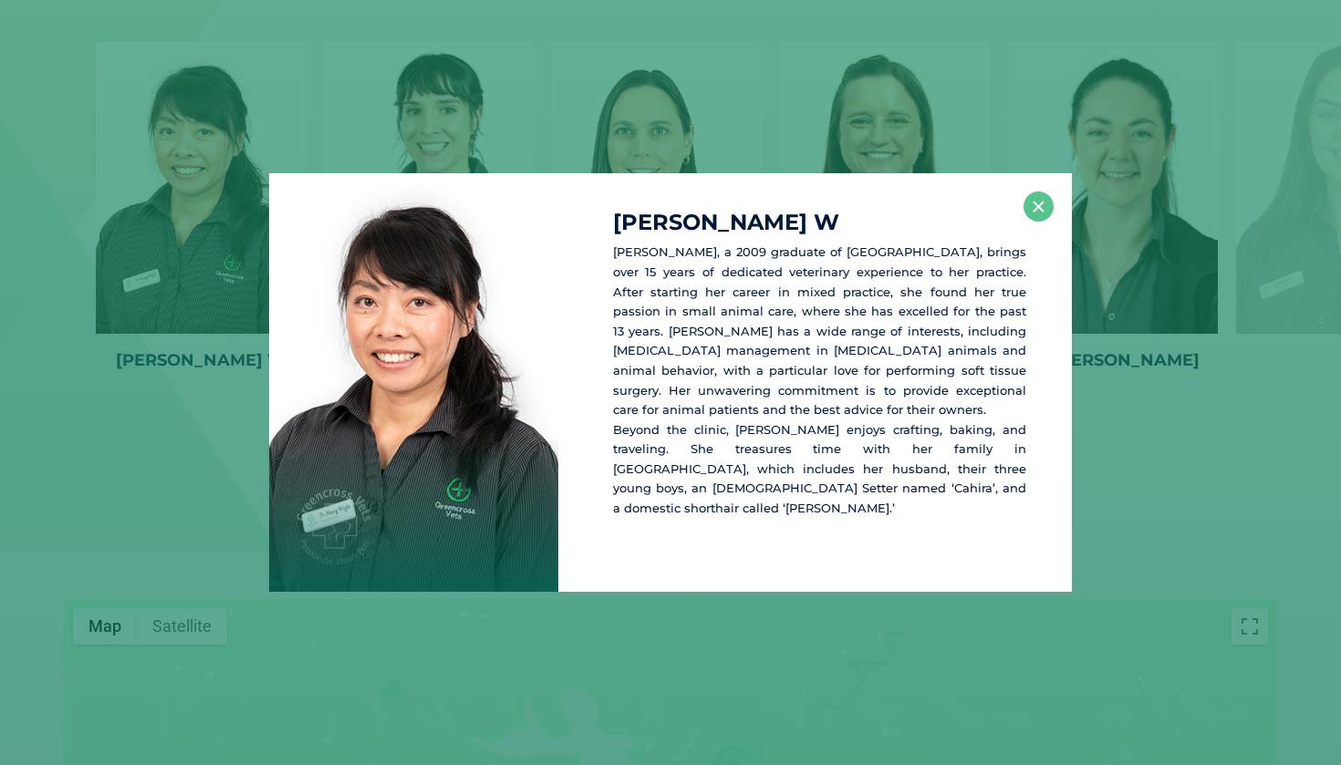
scroll to position [2475, 0]
click at [1039, 222] on button "×" at bounding box center [1038, 207] width 30 height 30
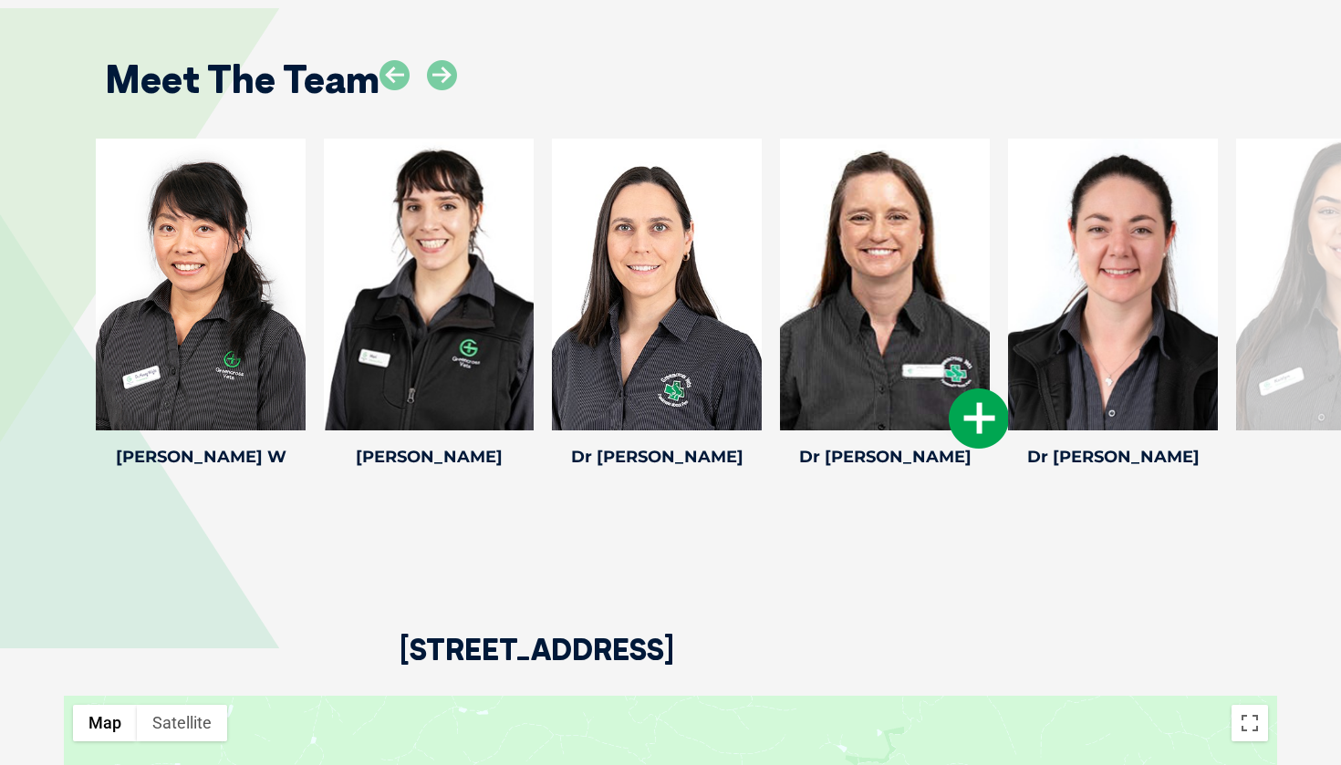
scroll to position [2365, 0]
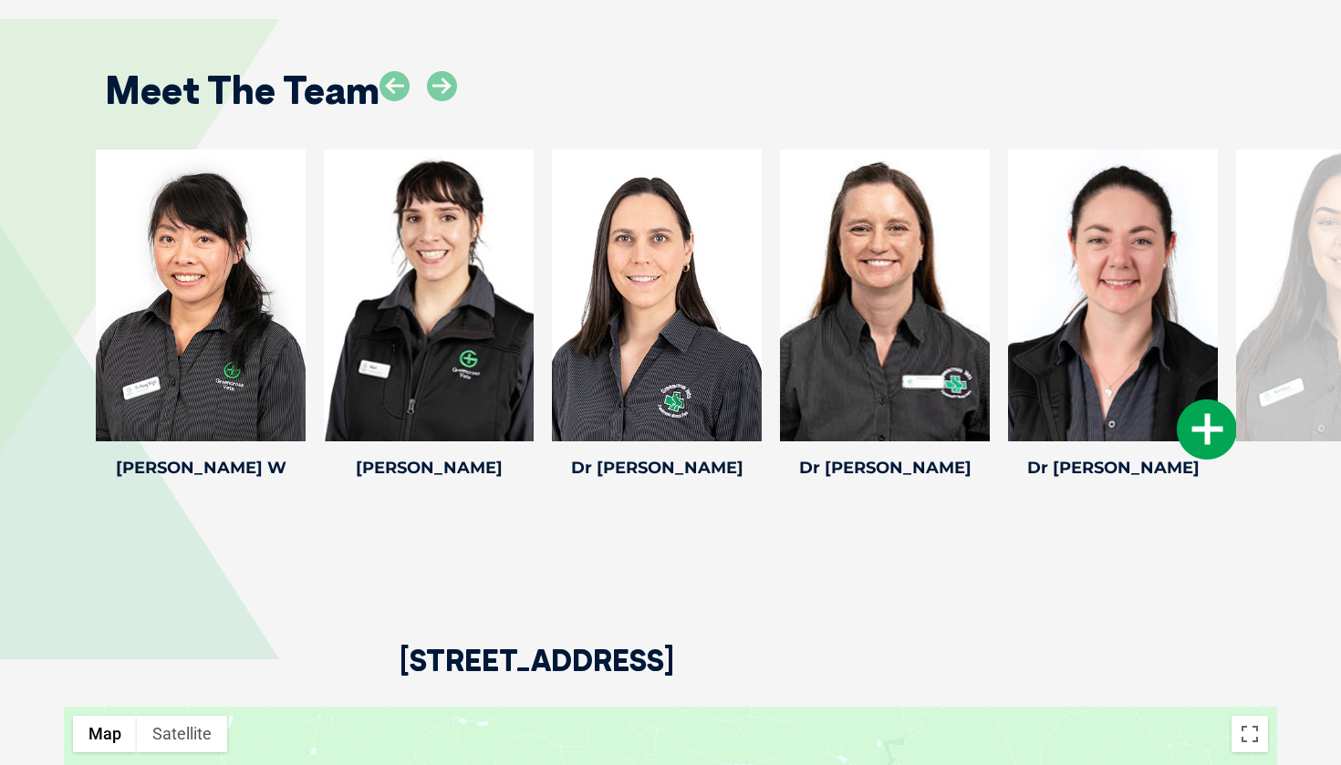
click at [1199, 416] on icon at bounding box center [1207, 430] width 60 height 60
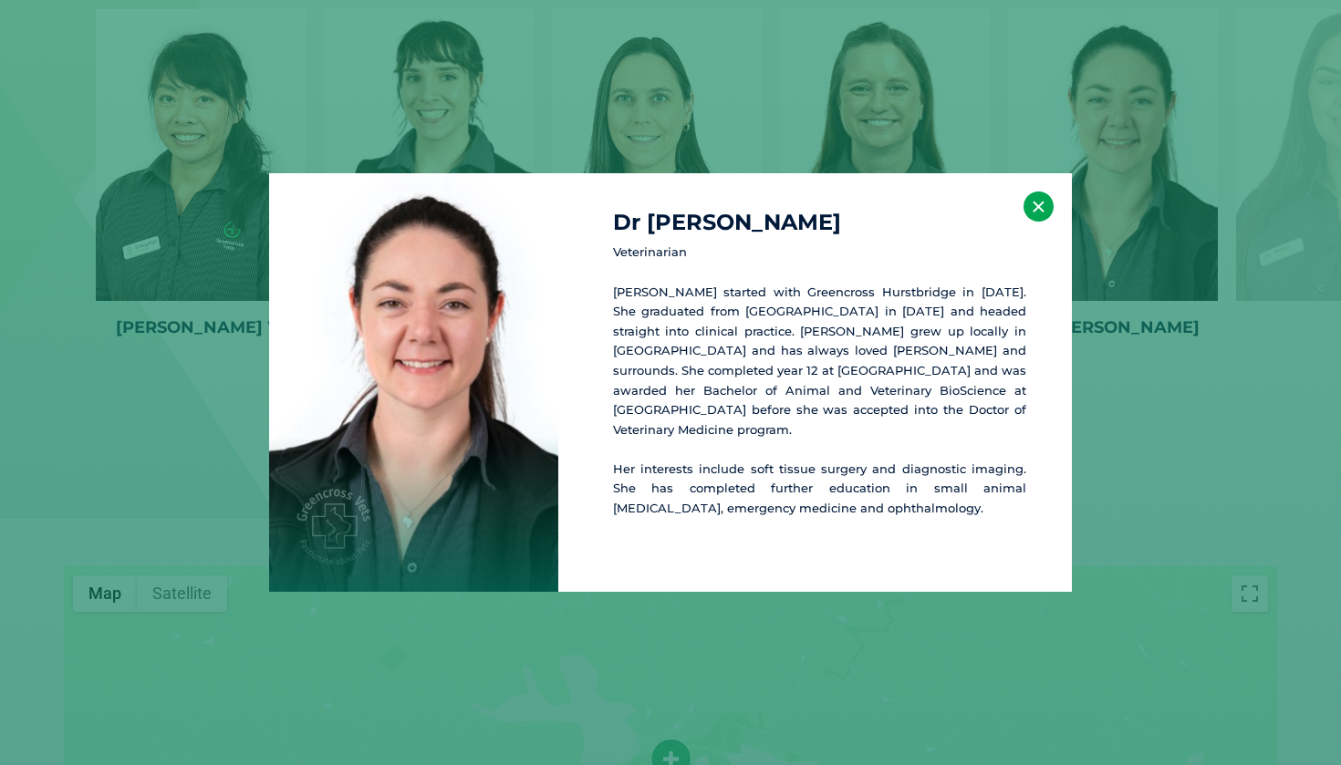
scroll to position [2517, 0]
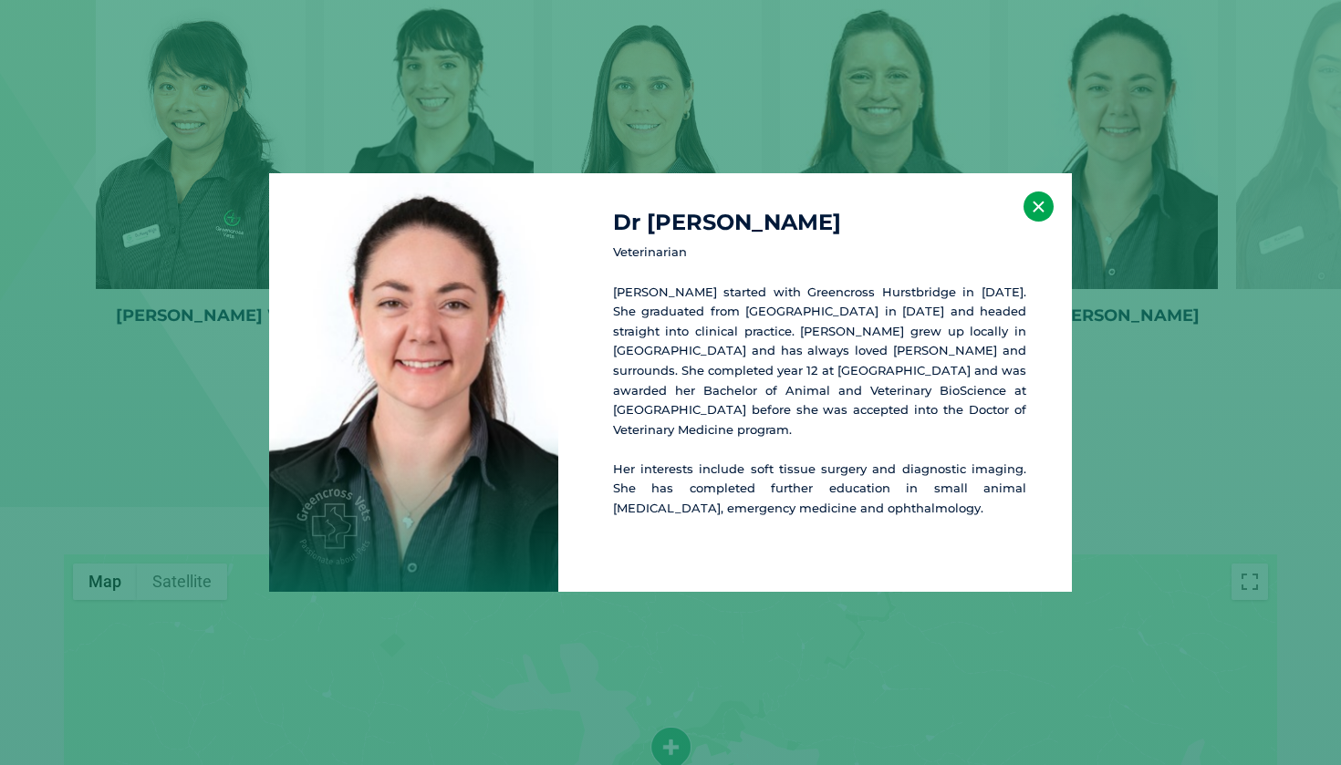
click at [1038, 216] on button "×" at bounding box center [1038, 207] width 30 height 30
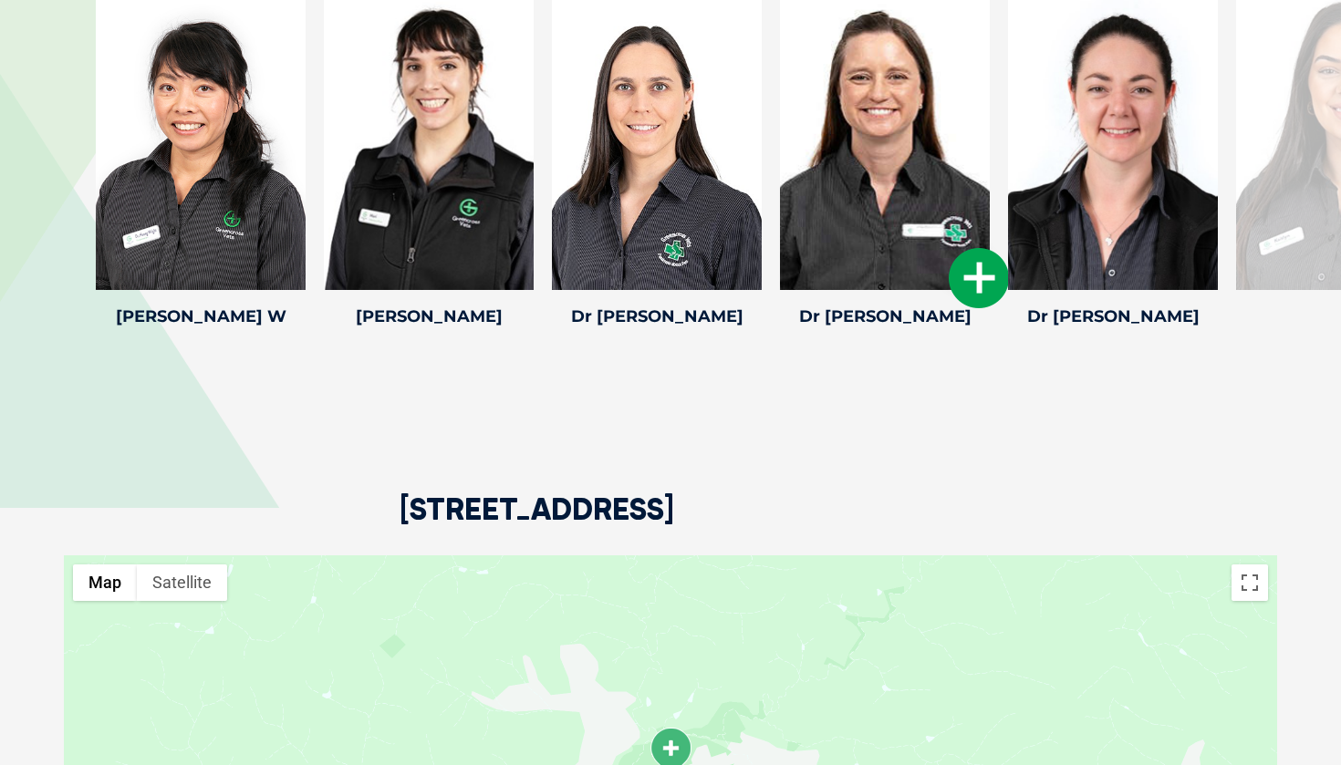
scroll to position [2454, 0]
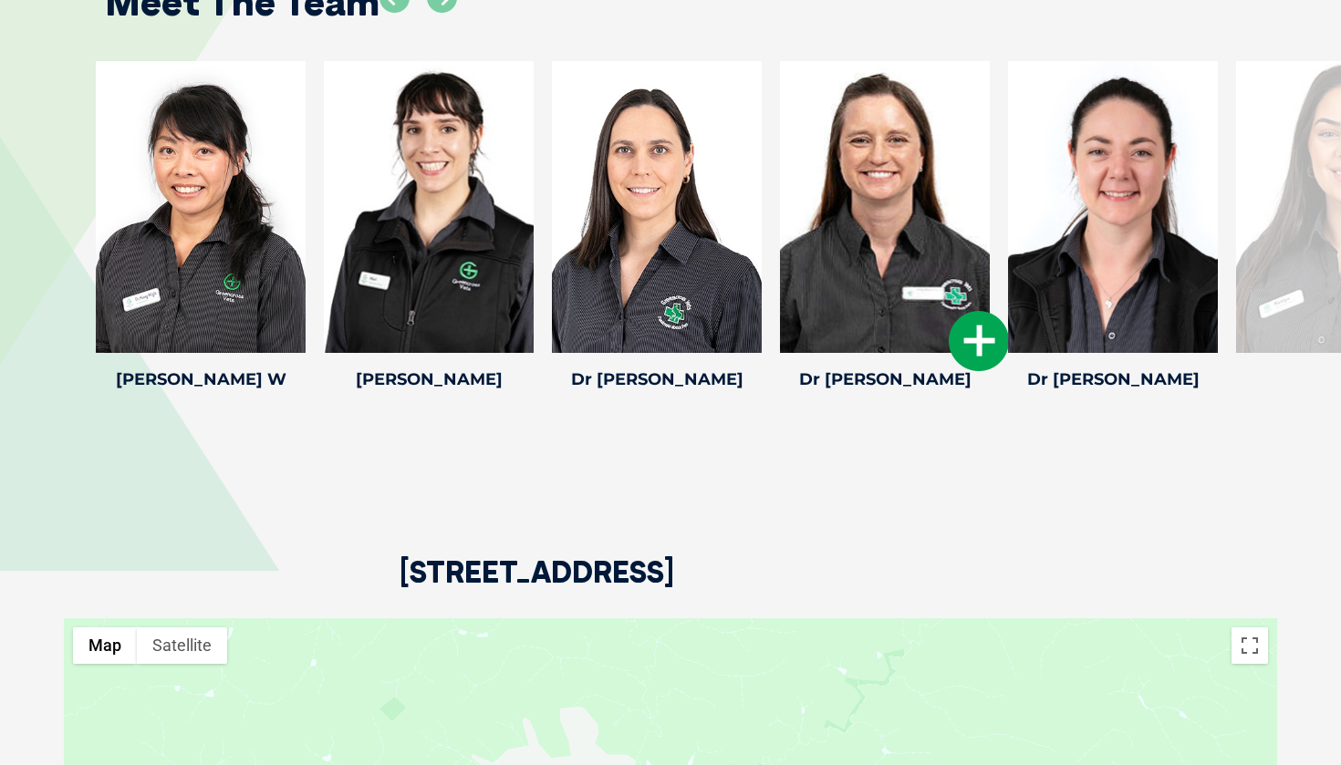
click at [980, 337] on icon at bounding box center [979, 341] width 60 height 60
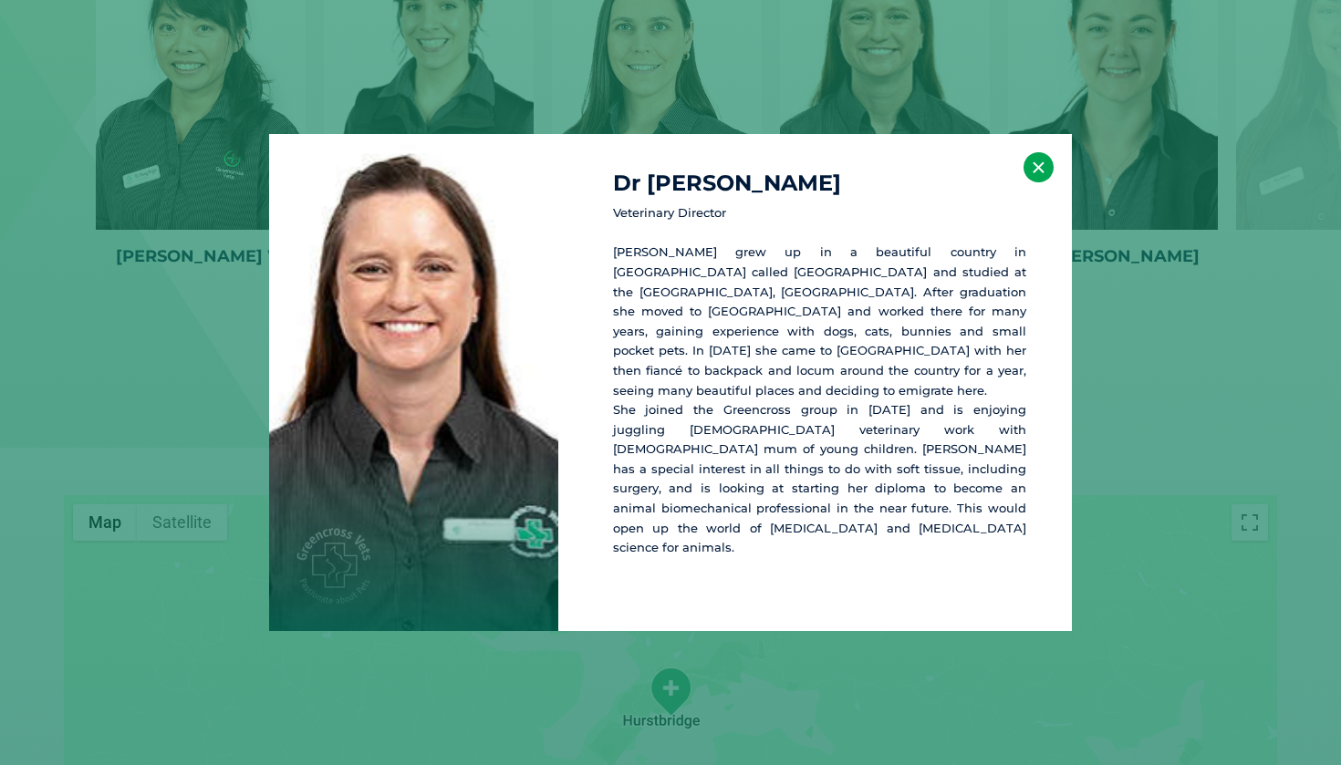
scroll to position [2583, 0]
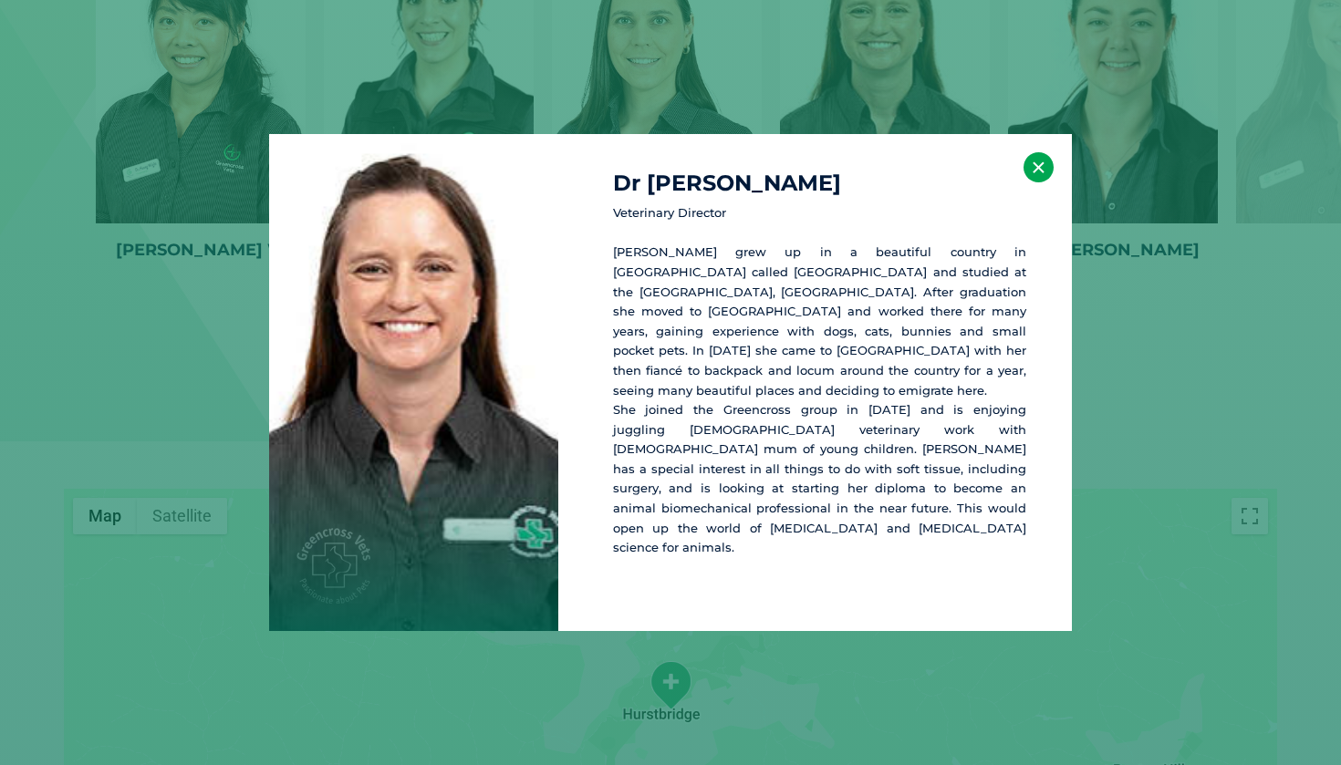
click at [1038, 182] on button "×" at bounding box center [1038, 167] width 30 height 30
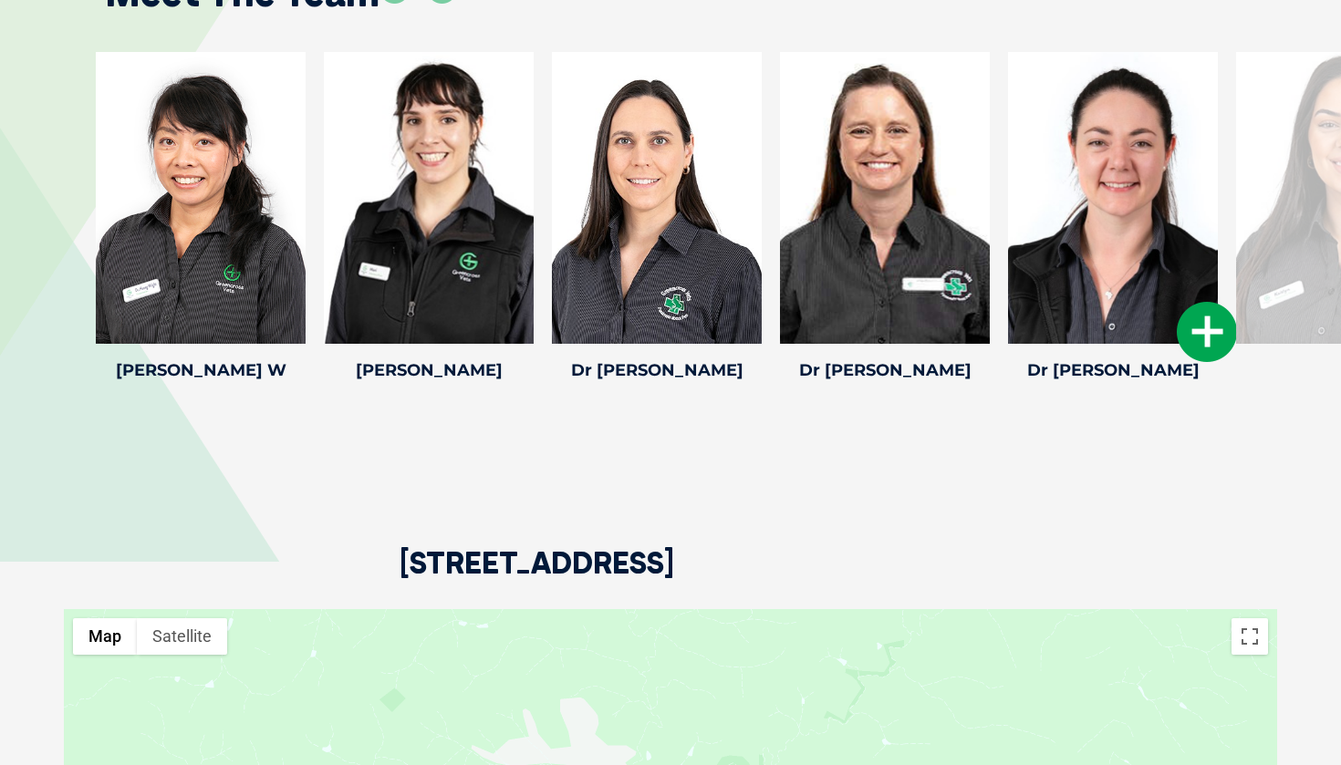
scroll to position [2433, 0]
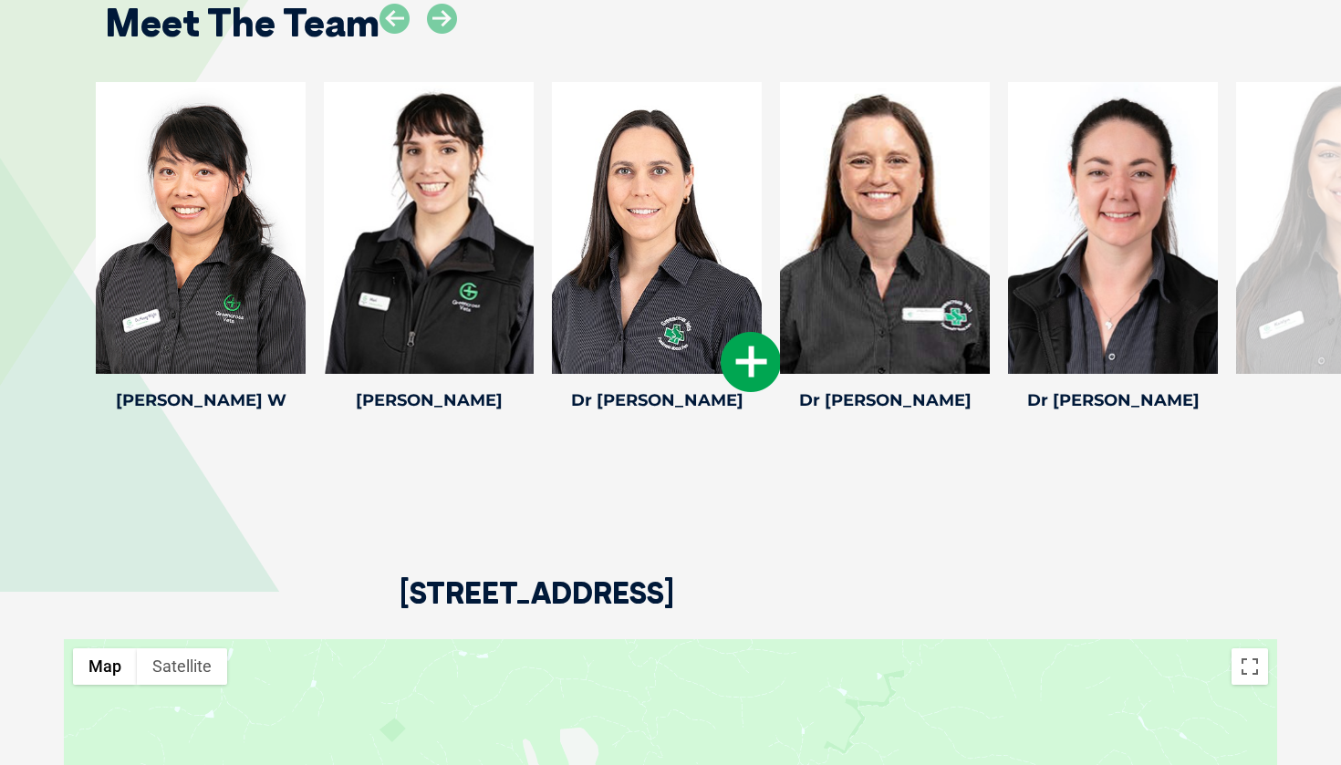
click at [745, 345] on icon at bounding box center [751, 362] width 60 height 60
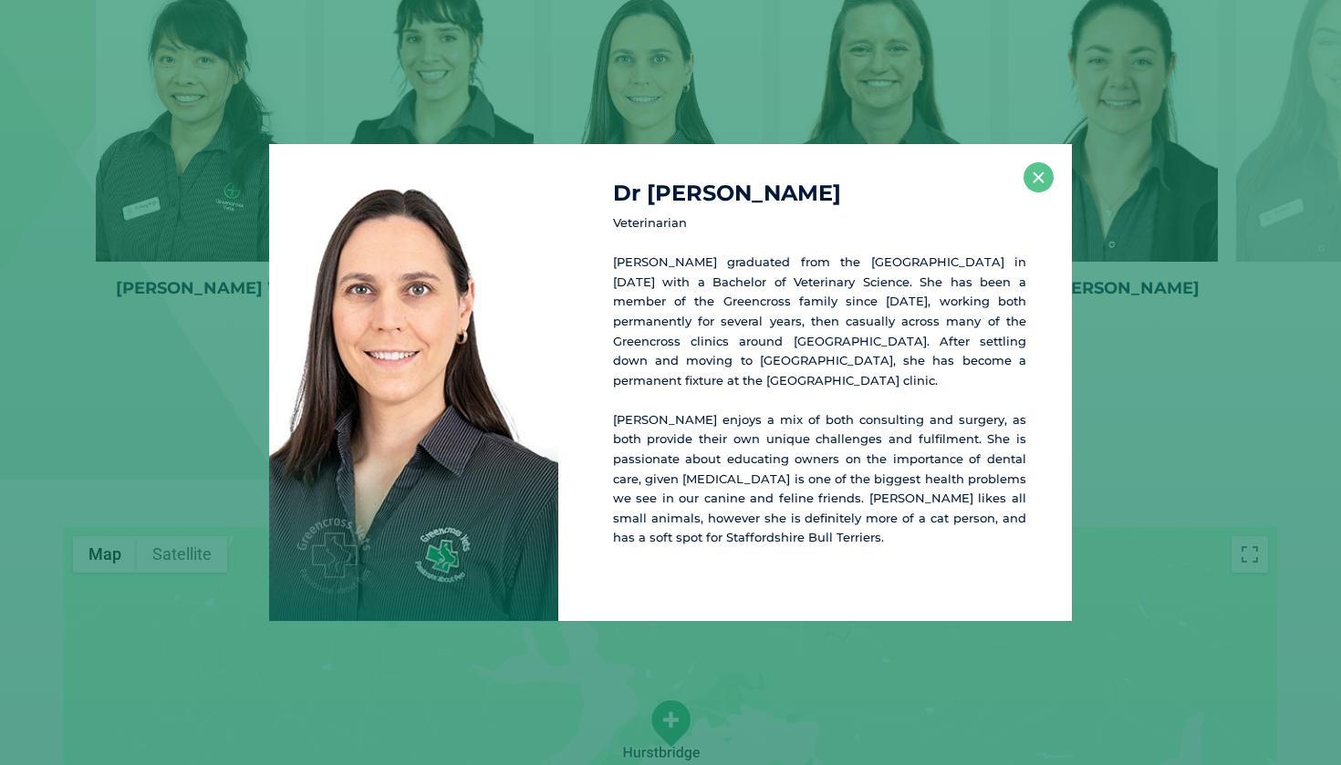
scroll to position [2554, 0]
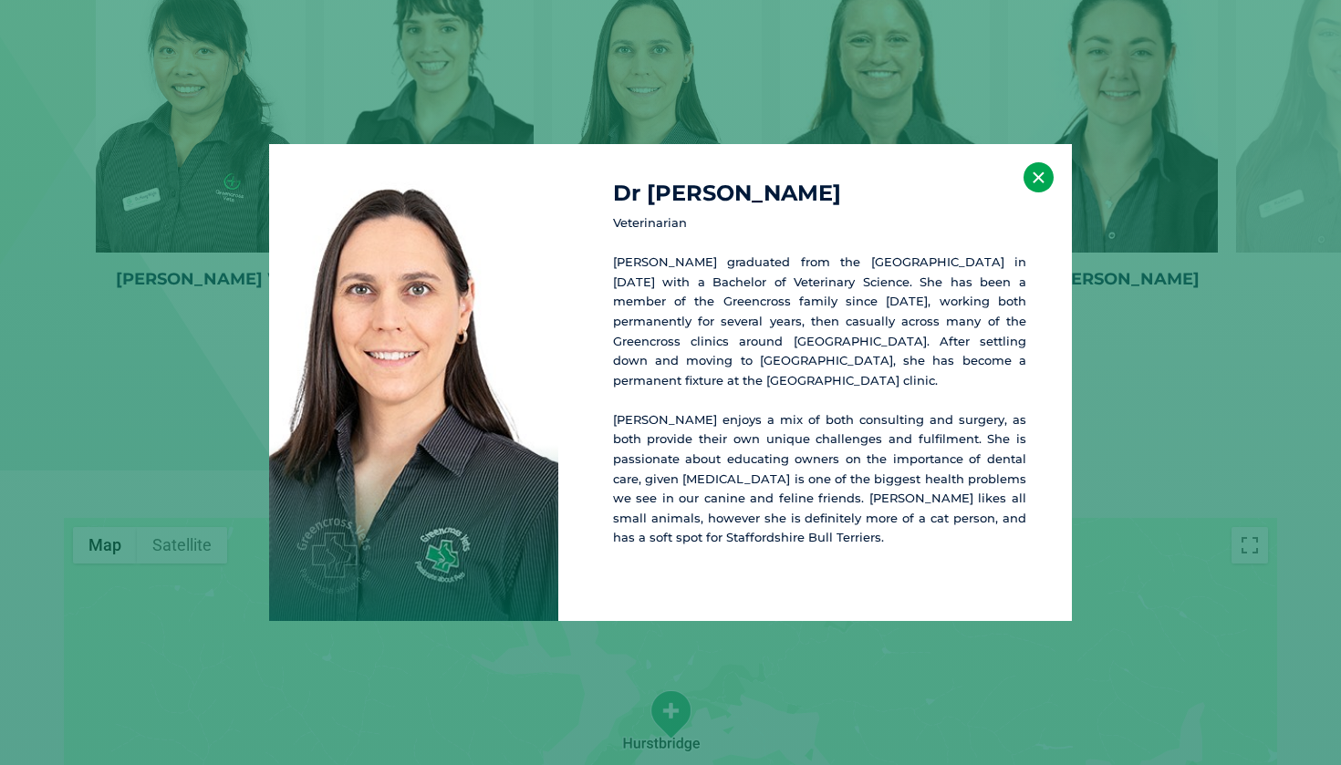
click at [1035, 180] on button "×" at bounding box center [1038, 177] width 30 height 30
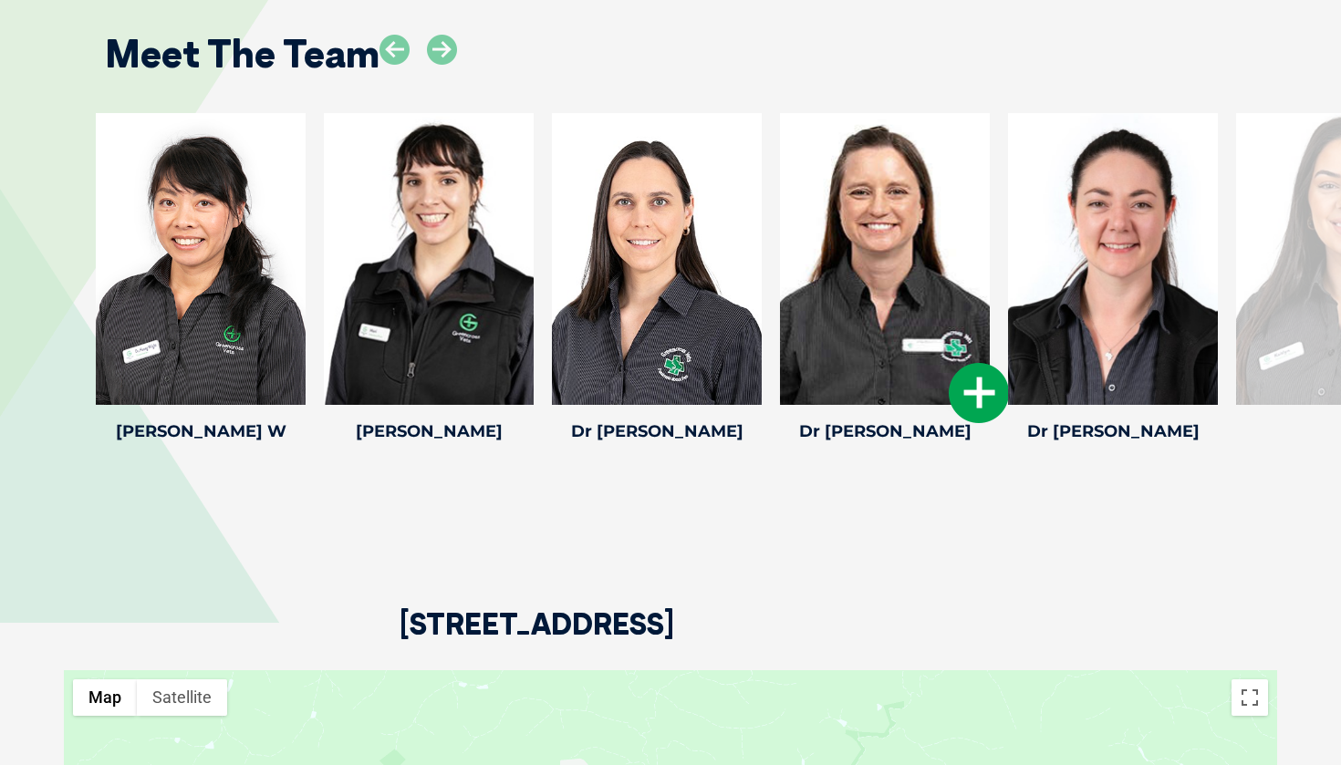
scroll to position [2383, 0]
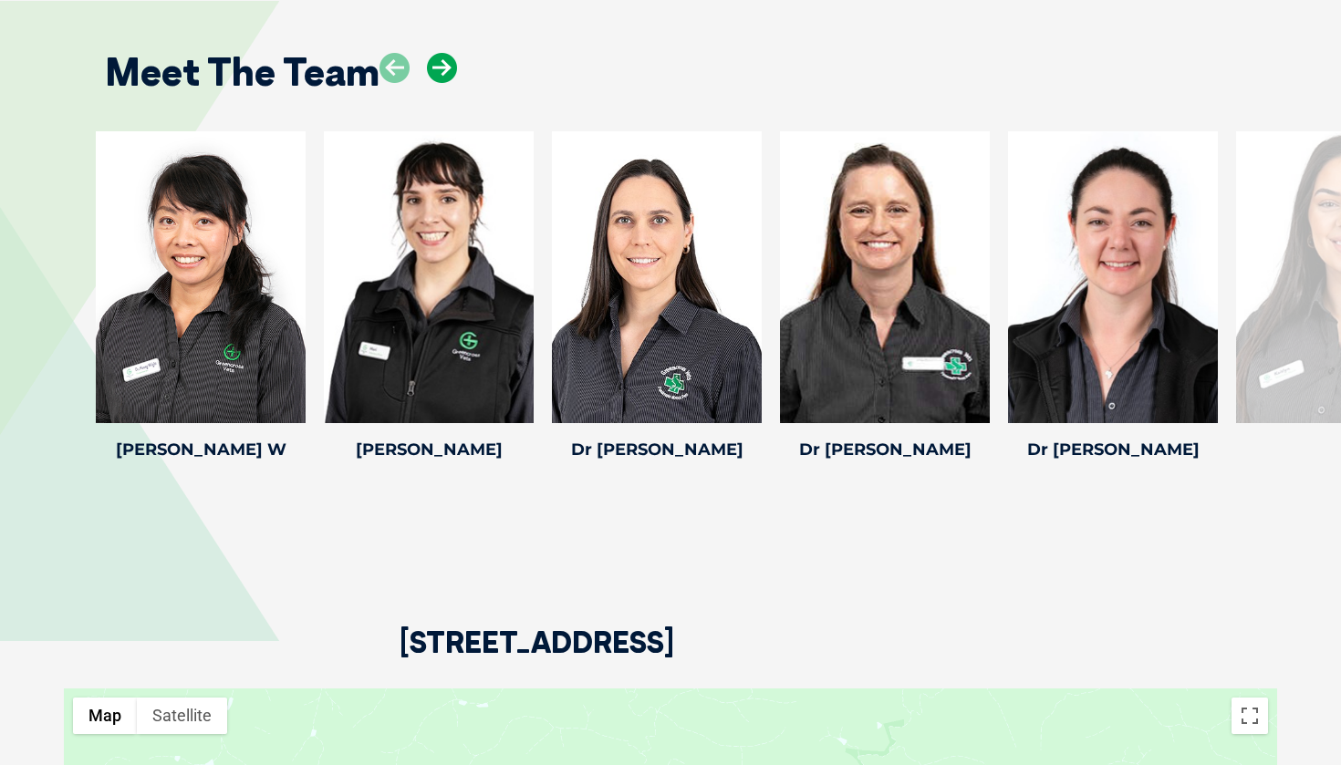
click at [439, 59] on icon at bounding box center [442, 68] width 30 height 30
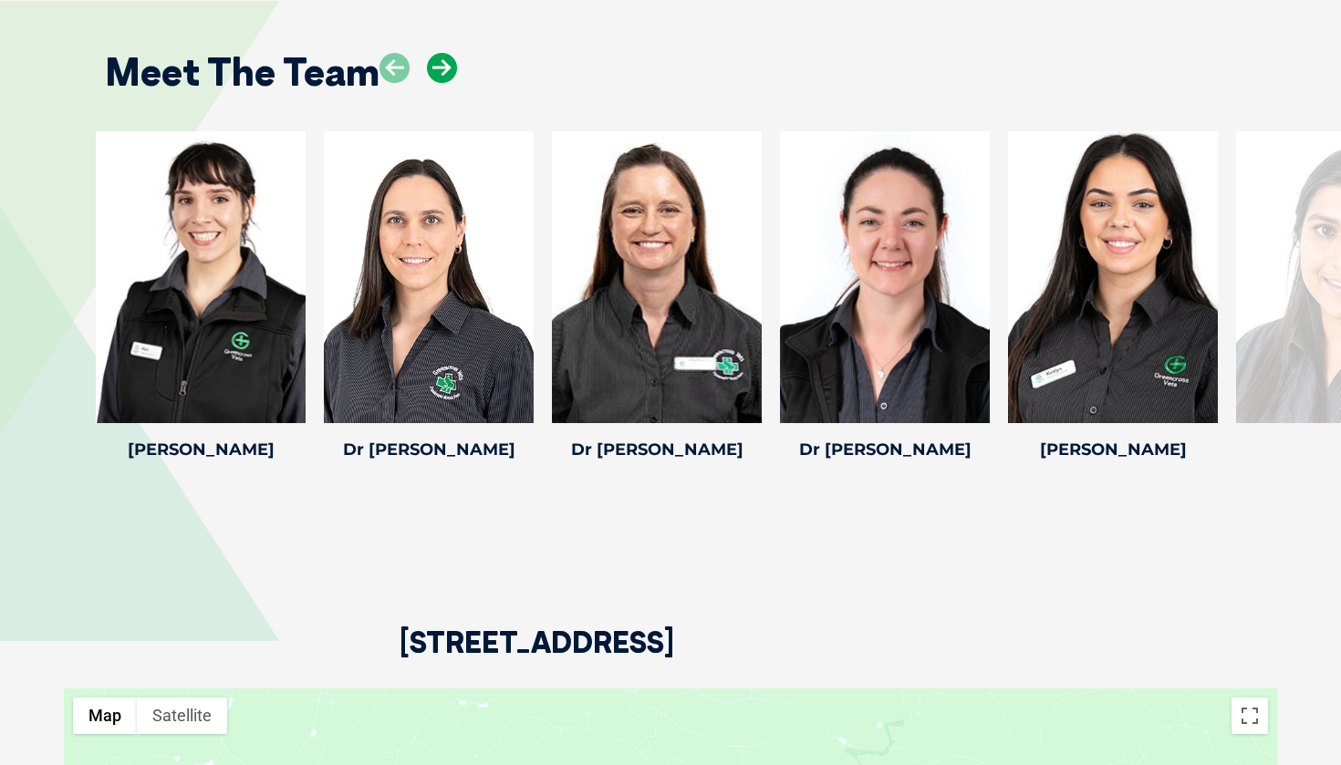
click at [429, 67] on icon at bounding box center [442, 68] width 30 height 30
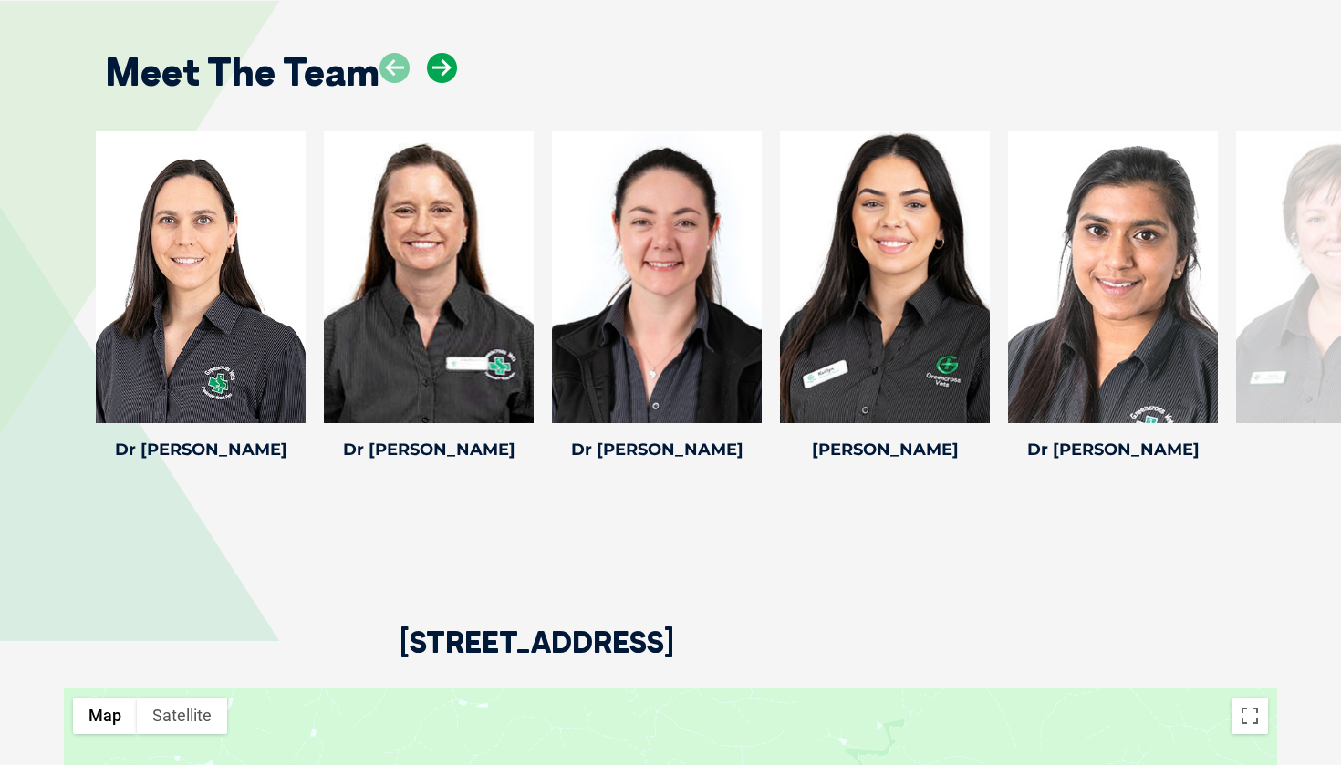
click at [437, 64] on icon at bounding box center [442, 68] width 30 height 30
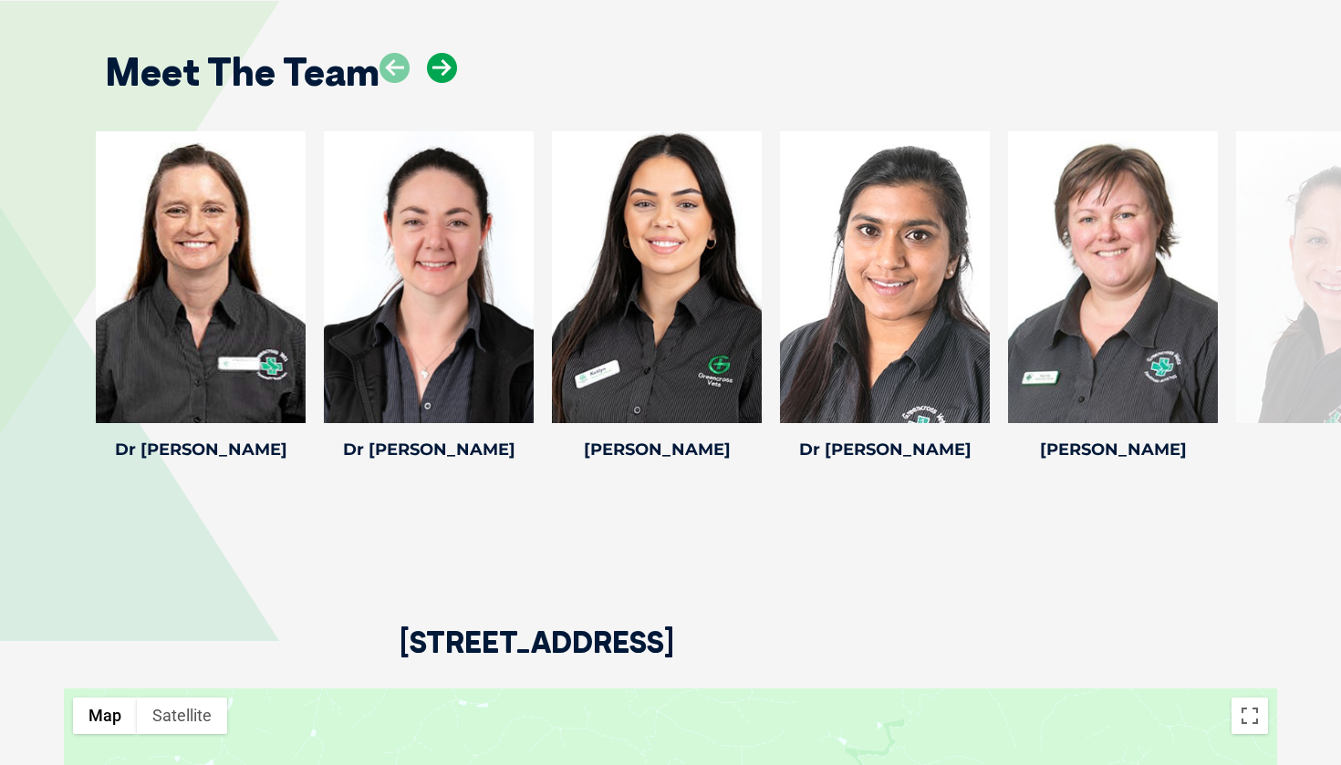
click at [438, 64] on icon at bounding box center [442, 68] width 30 height 30
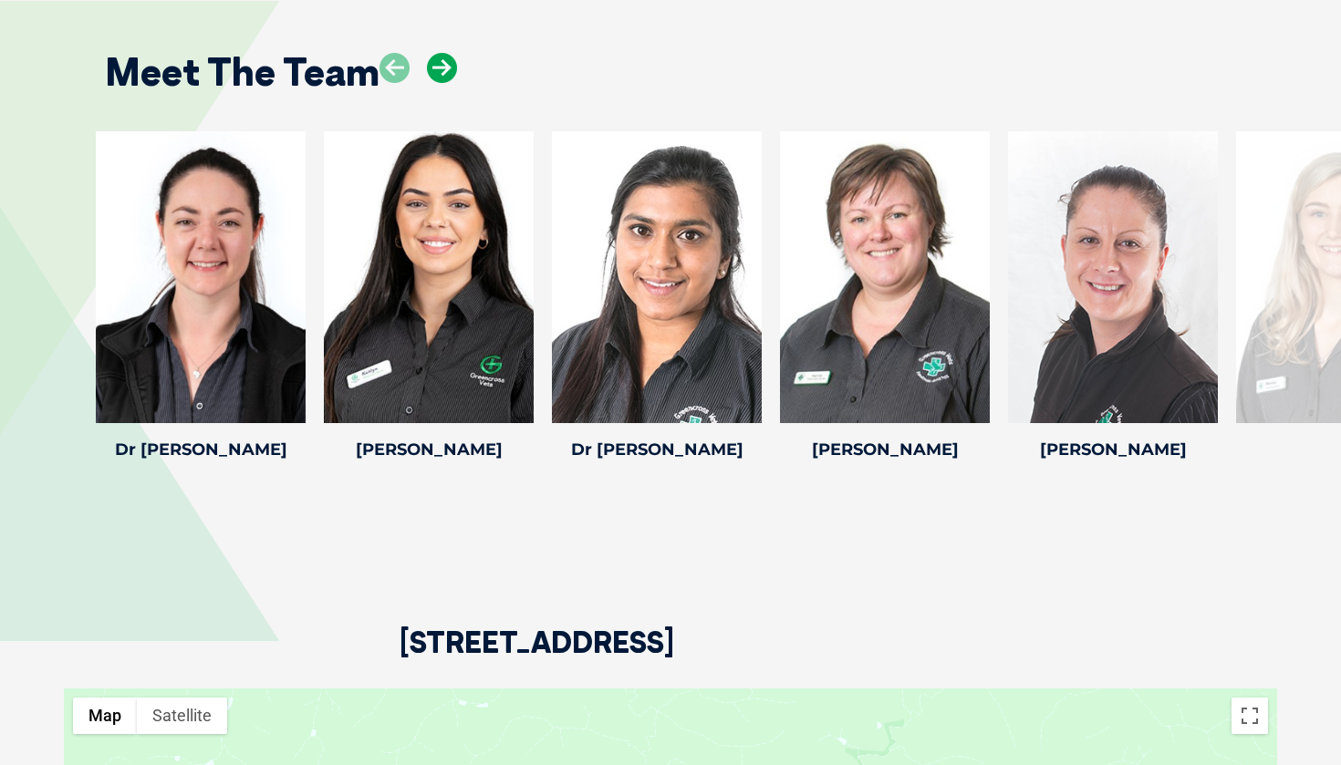
click at [438, 64] on icon at bounding box center [442, 68] width 30 height 30
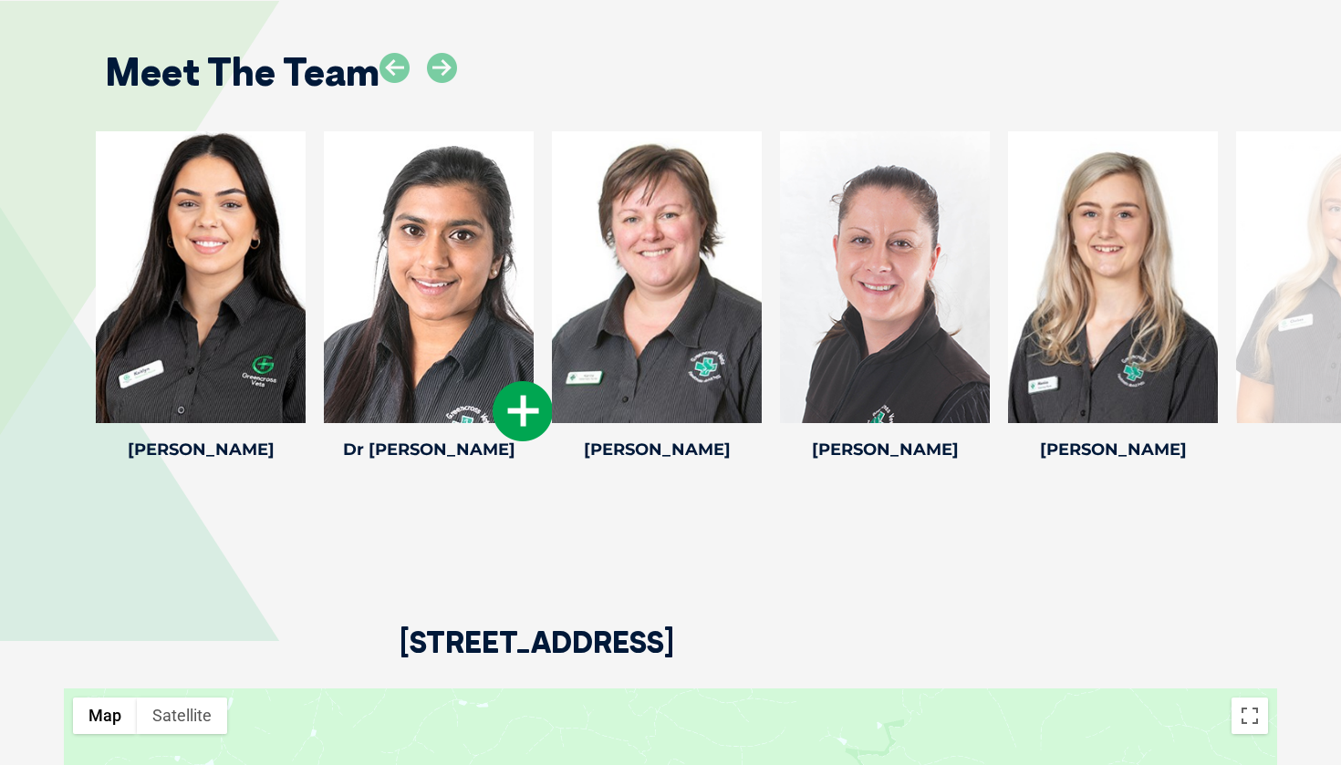
click at [528, 397] on icon at bounding box center [523, 411] width 60 height 60
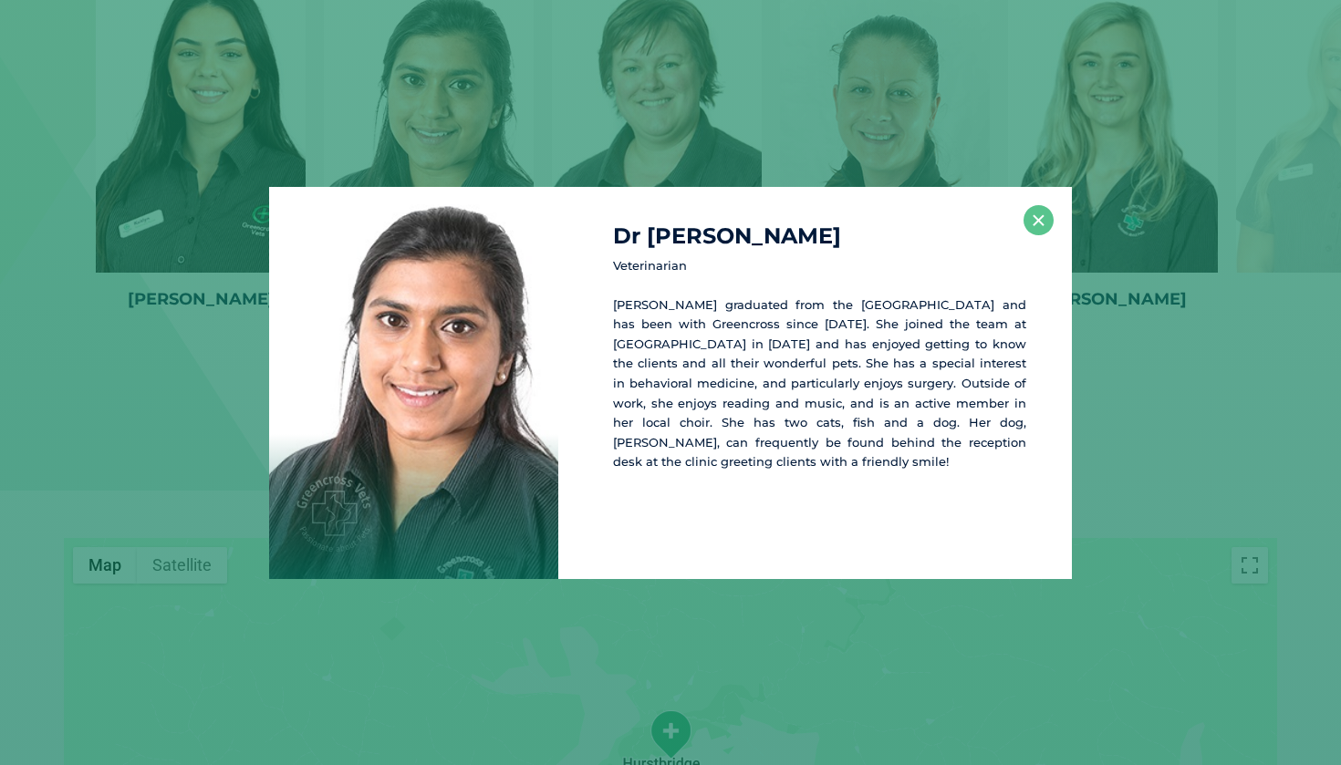
scroll to position [2536, 0]
click at [1041, 221] on button "×" at bounding box center [1038, 220] width 30 height 30
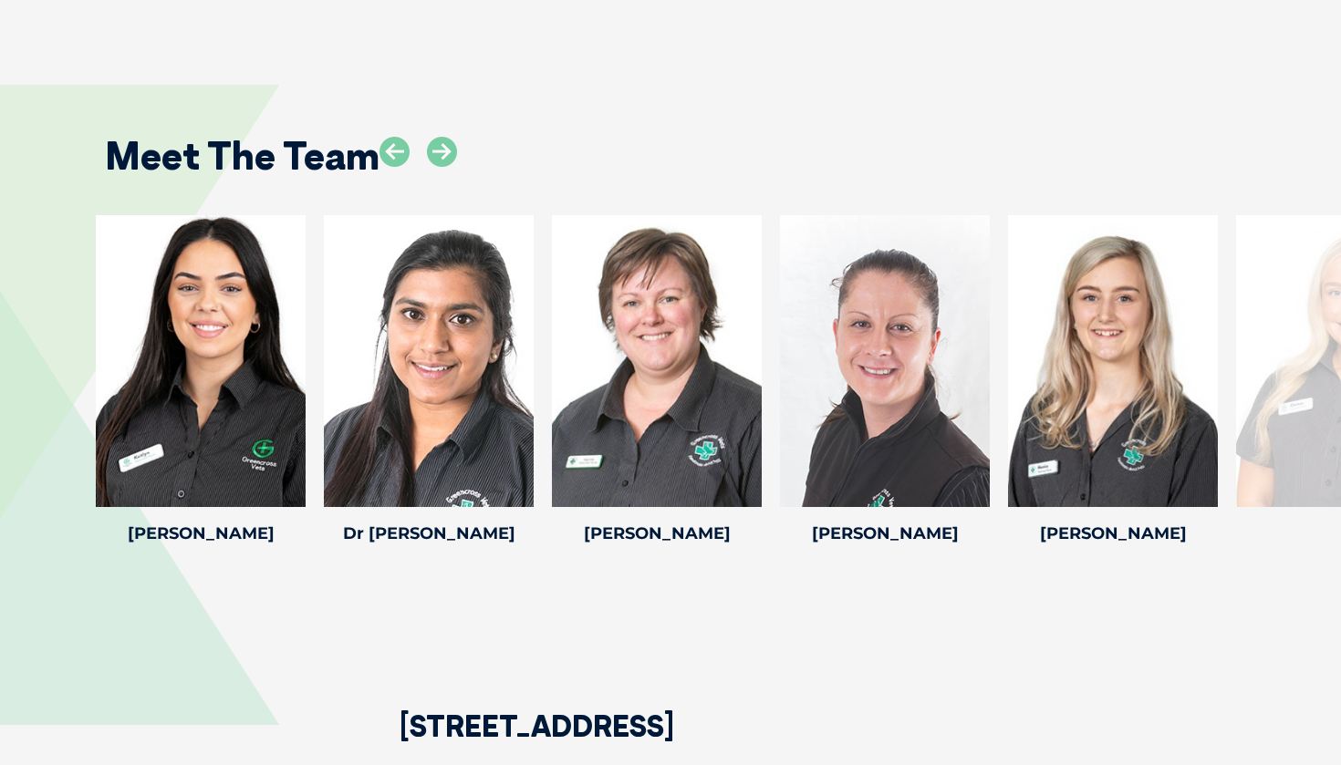
scroll to position [2299, 0]
click at [437, 138] on icon at bounding box center [442, 152] width 30 height 30
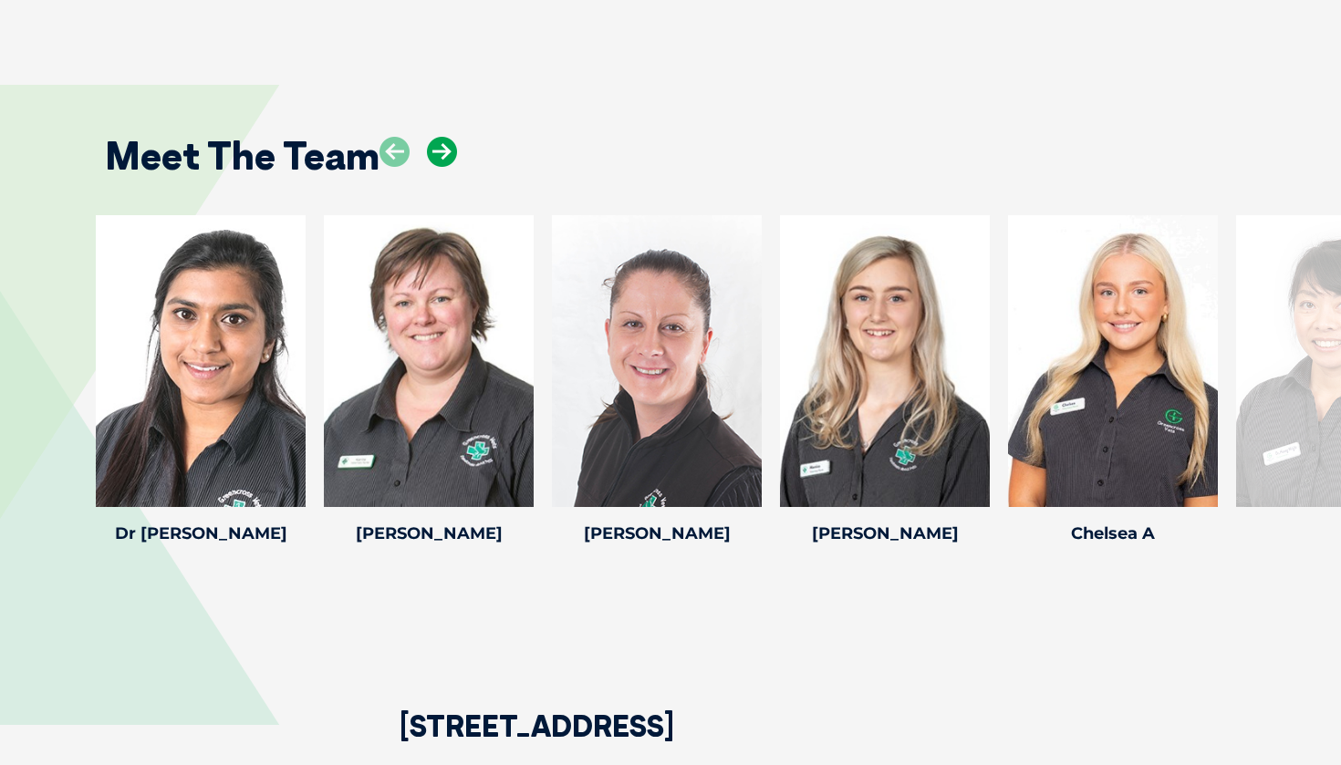
click at [440, 138] on icon at bounding box center [442, 152] width 30 height 30
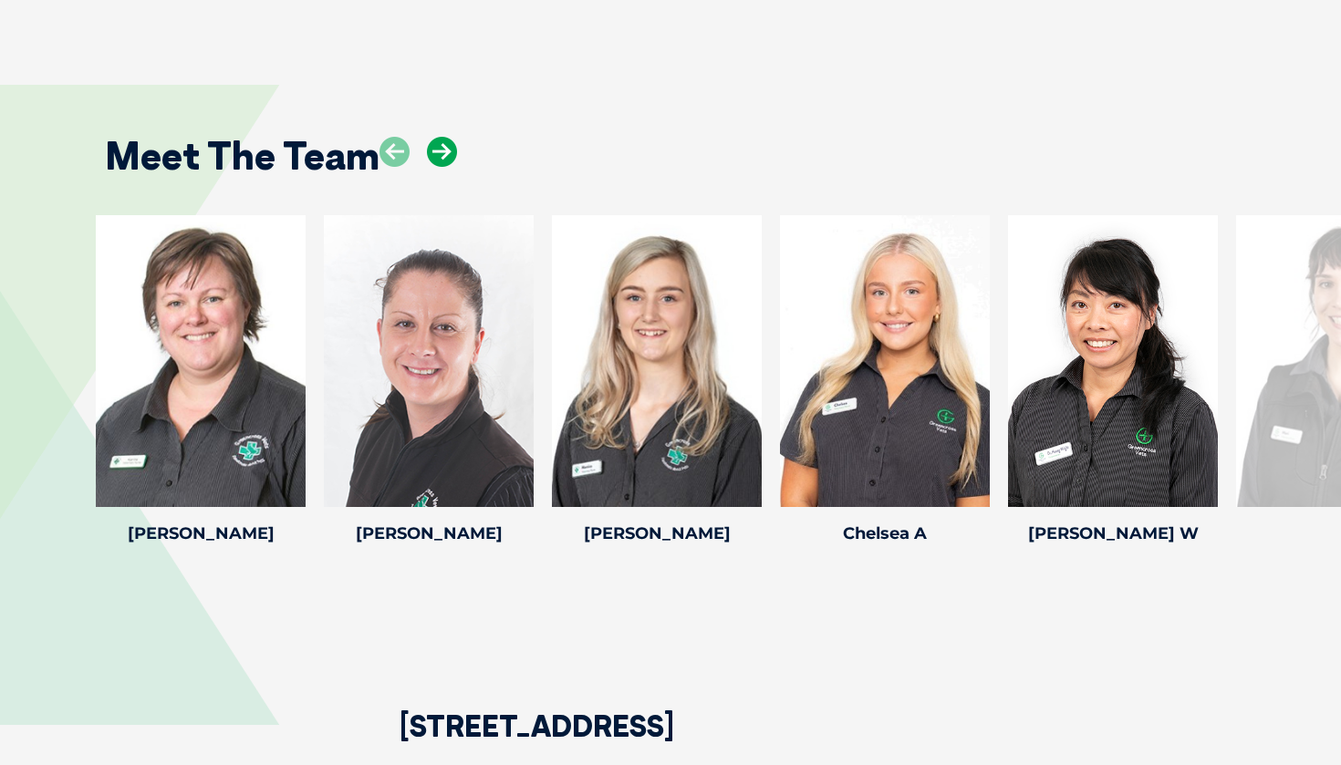
click at [440, 138] on icon at bounding box center [442, 152] width 30 height 30
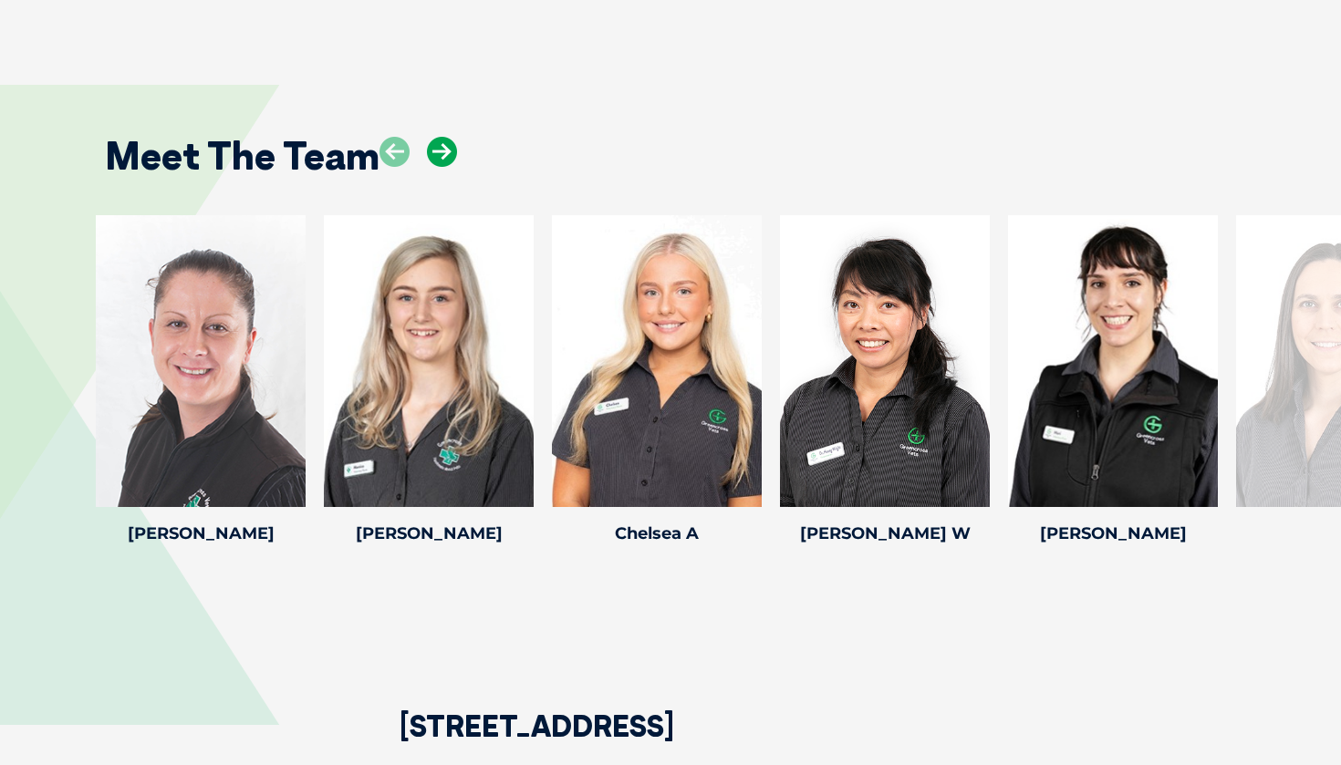
click at [441, 138] on icon at bounding box center [442, 152] width 30 height 30
